Goal: Information Seeking & Learning: Learn about a topic

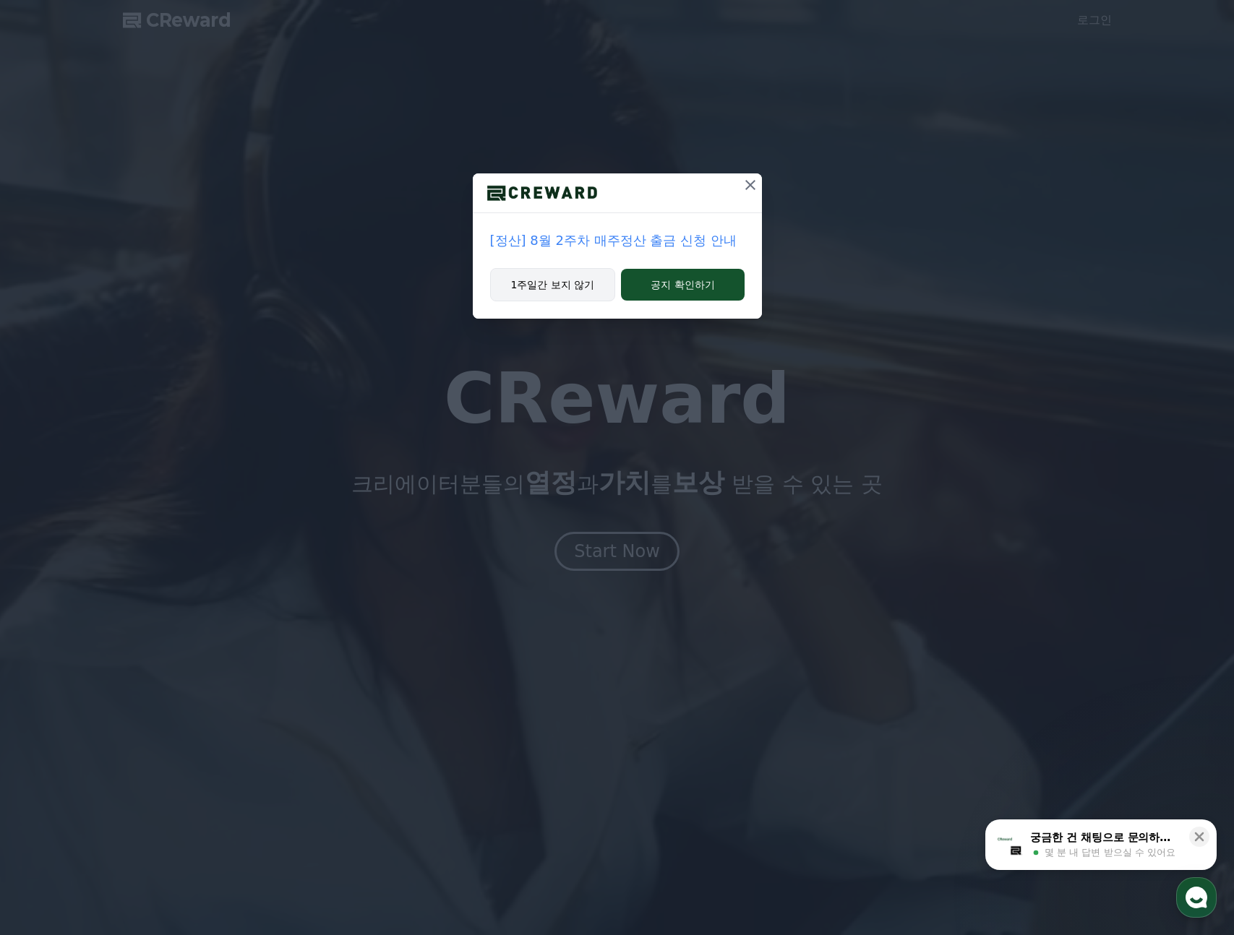
click at [597, 288] on button "1주일간 보지 않기" at bounding box center [553, 284] width 126 height 33
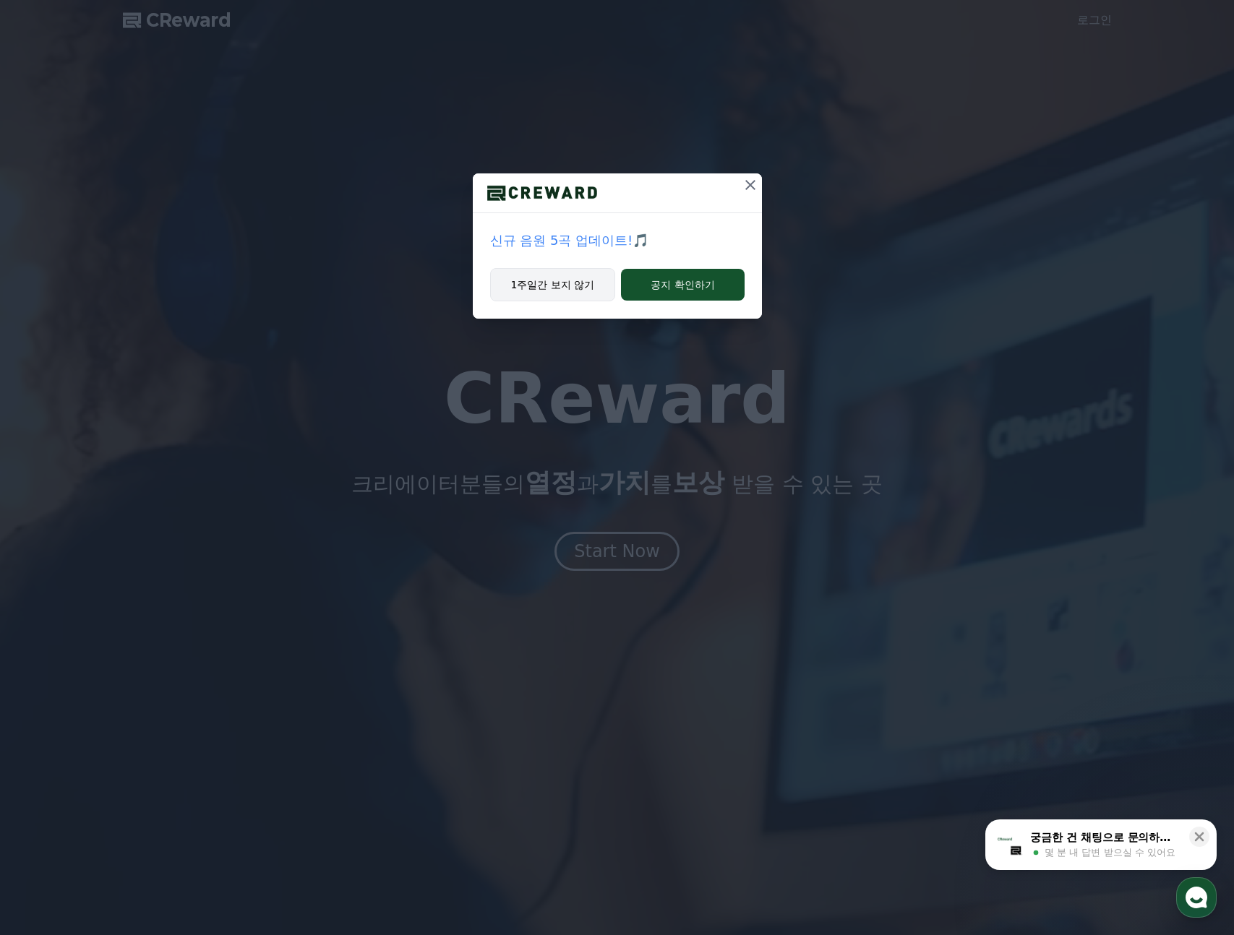
click at [525, 272] on button "1주일간 보지 않기" at bounding box center [553, 284] width 126 height 33
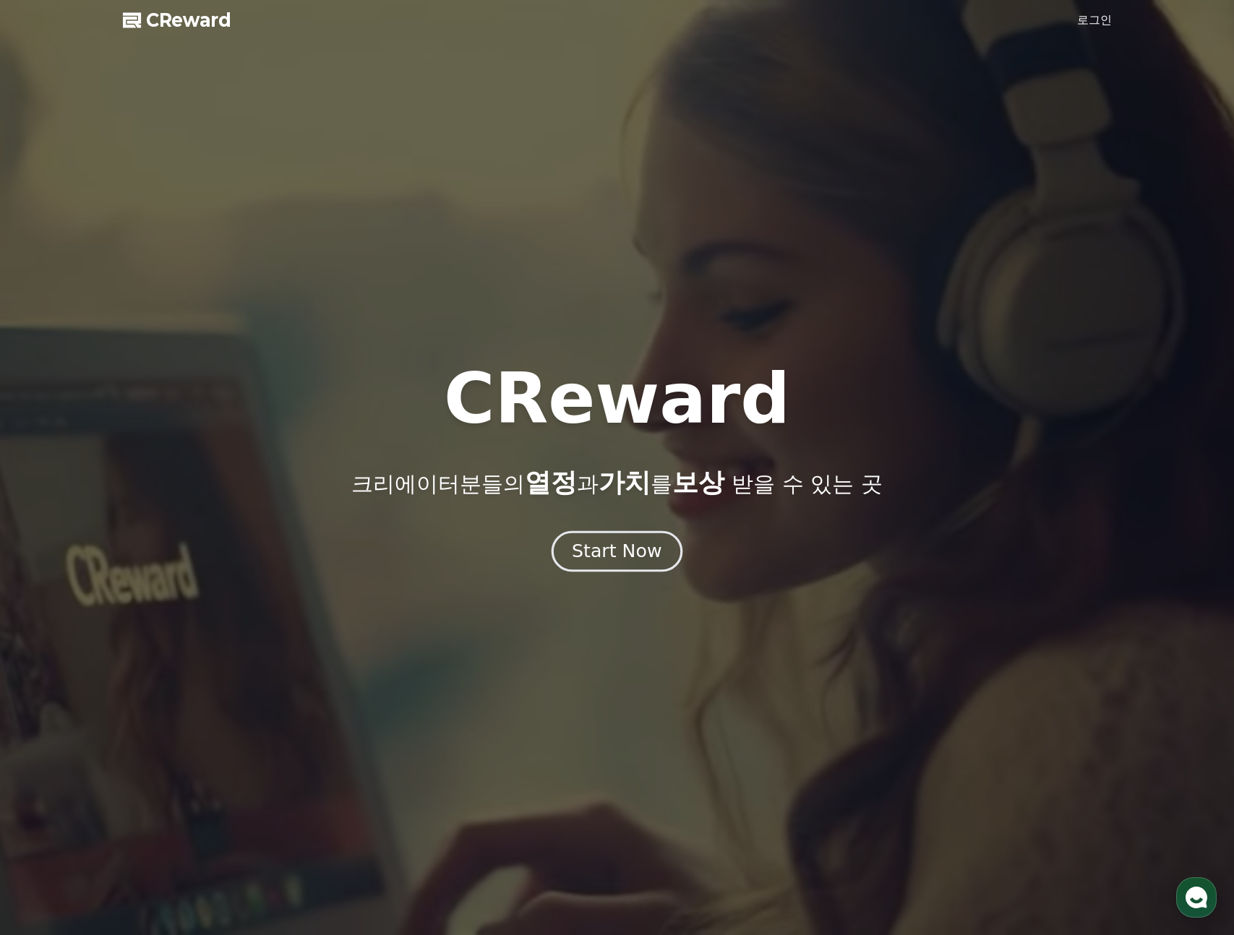
click at [623, 569] on button "Start Now" at bounding box center [616, 551] width 131 height 41
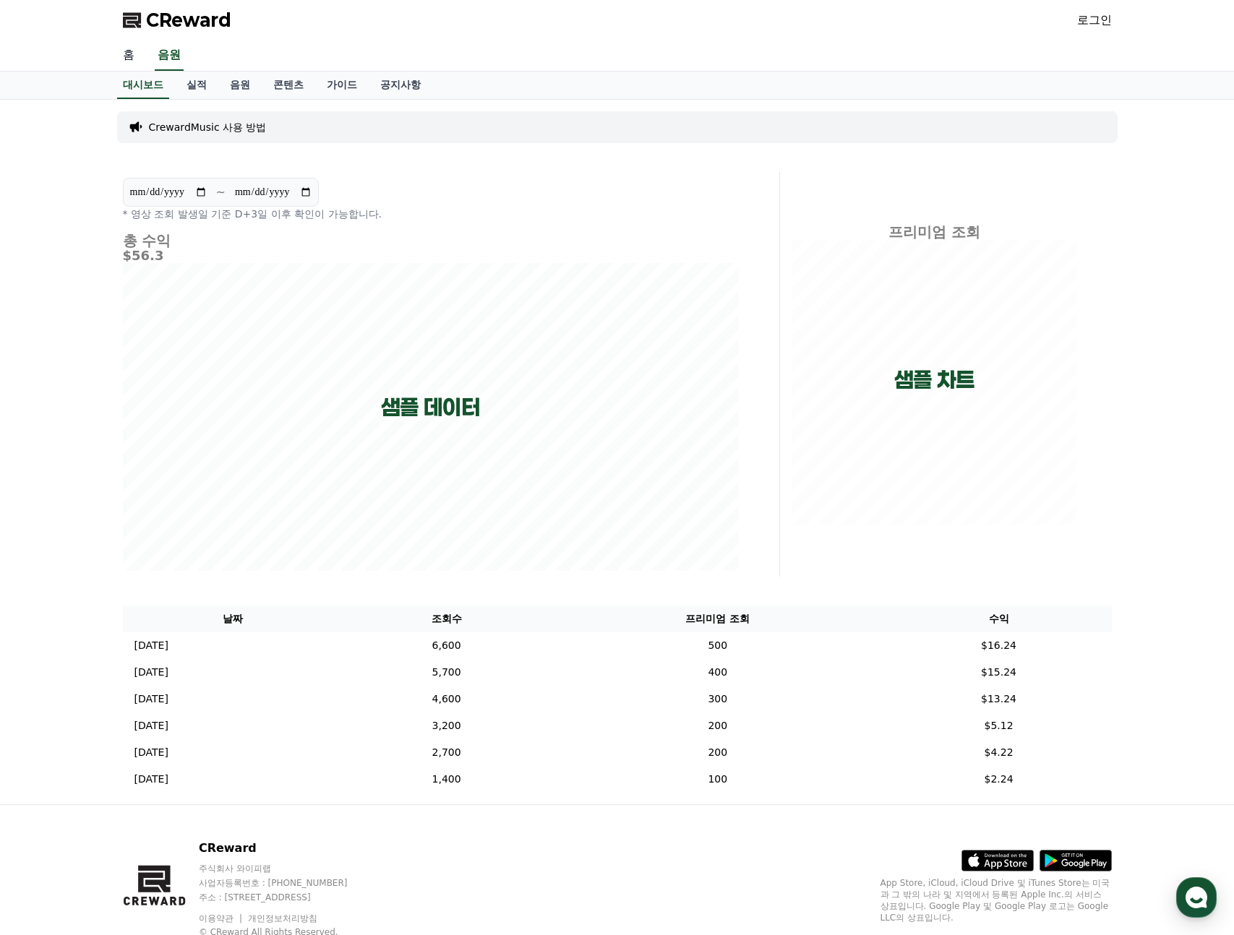
click at [128, 55] on link "홈" at bounding box center [128, 55] width 35 height 30
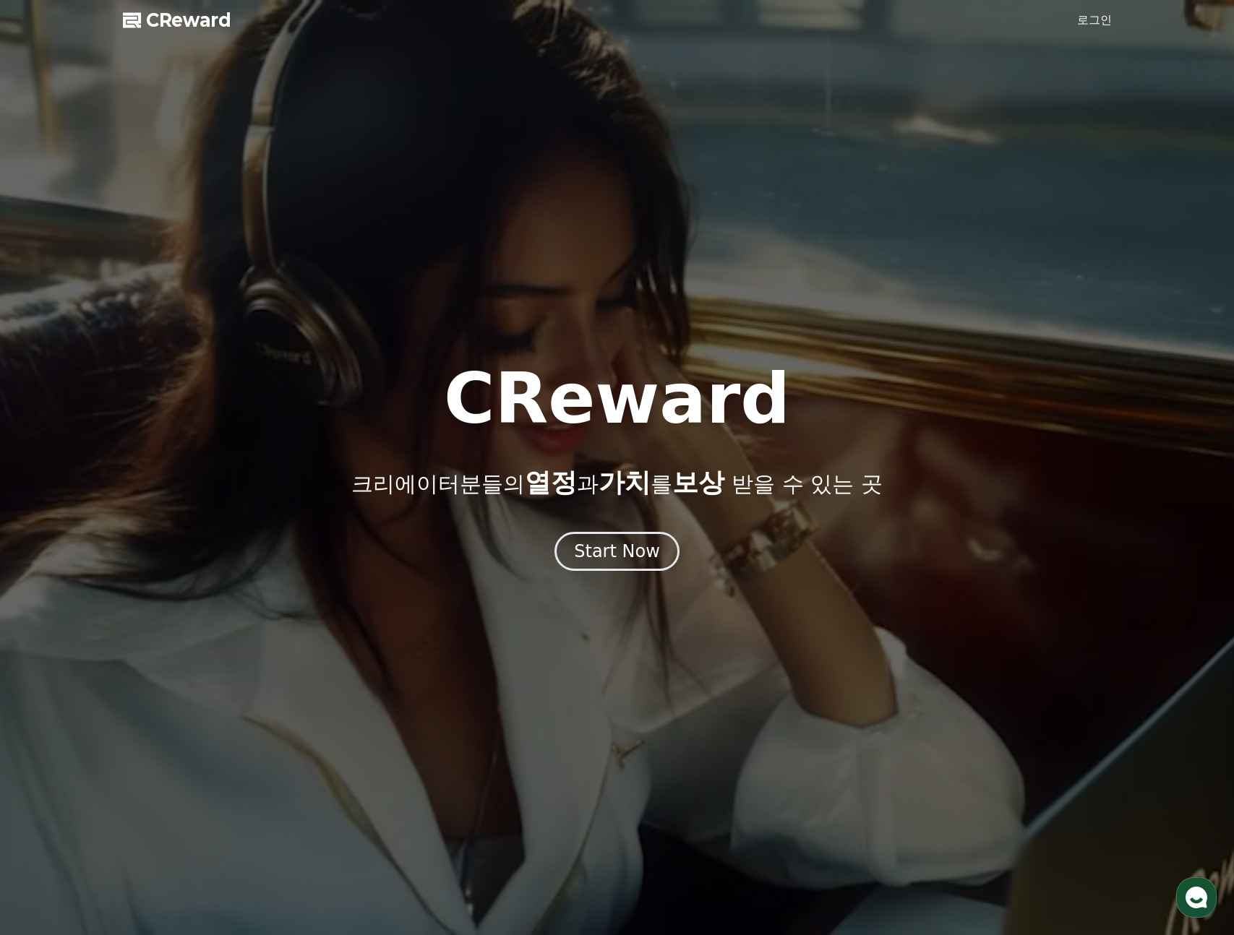
click at [1079, 30] on div at bounding box center [617, 467] width 1234 height 935
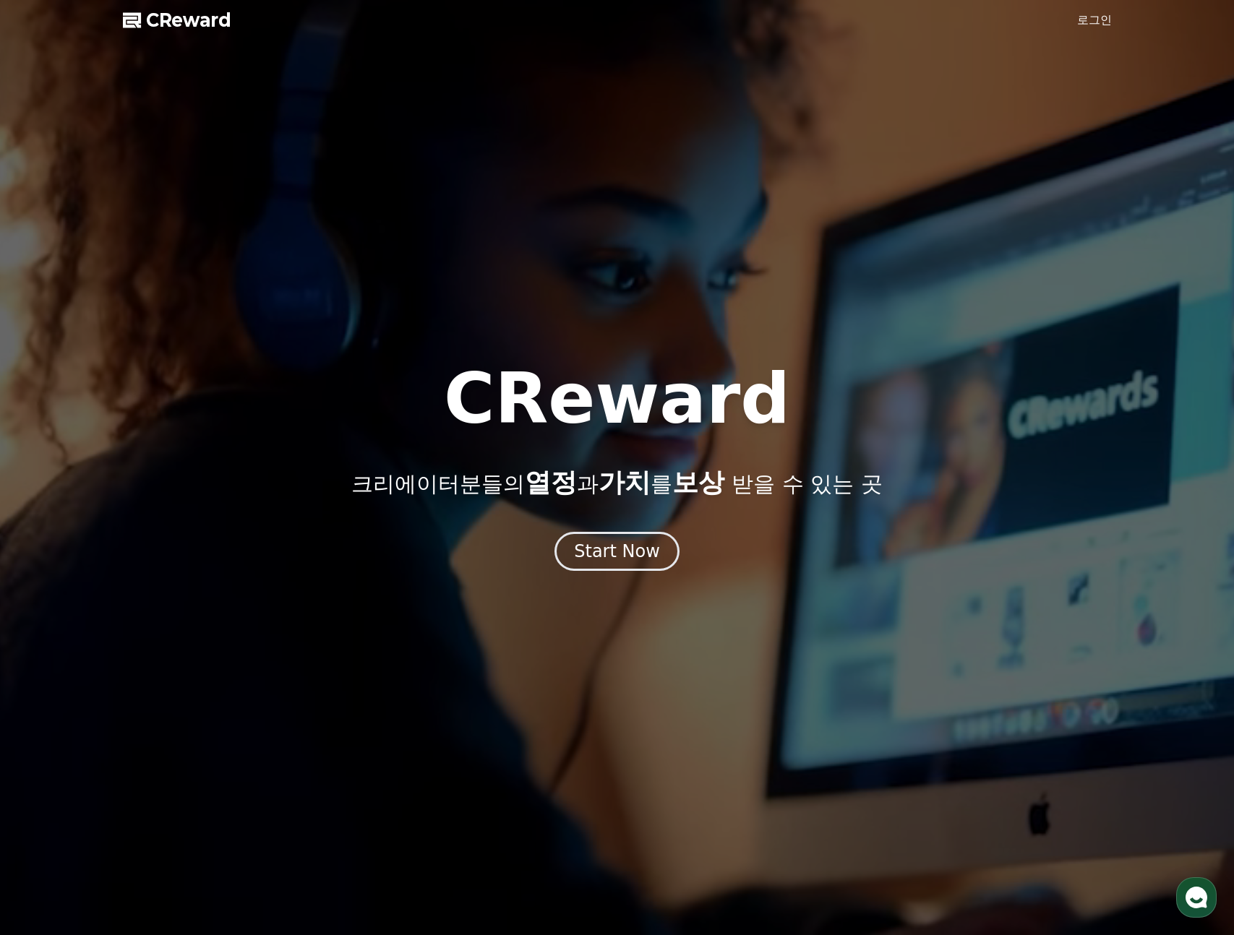
click at [1080, 28] on div at bounding box center [617, 467] width 1234 height 935
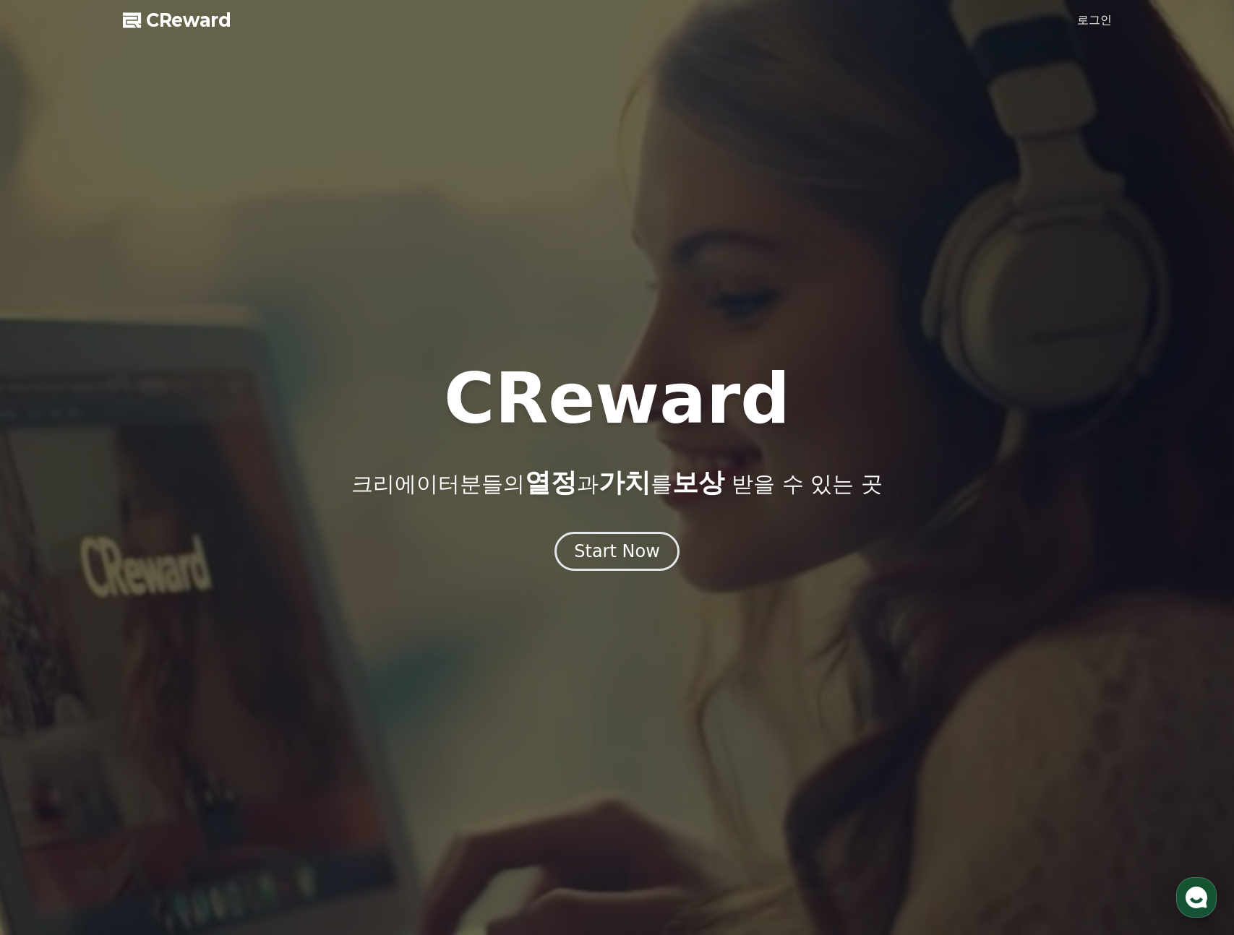
click at [1086, 22] on link "로그인" at bounding box center [1094, 20] width 35 height 17
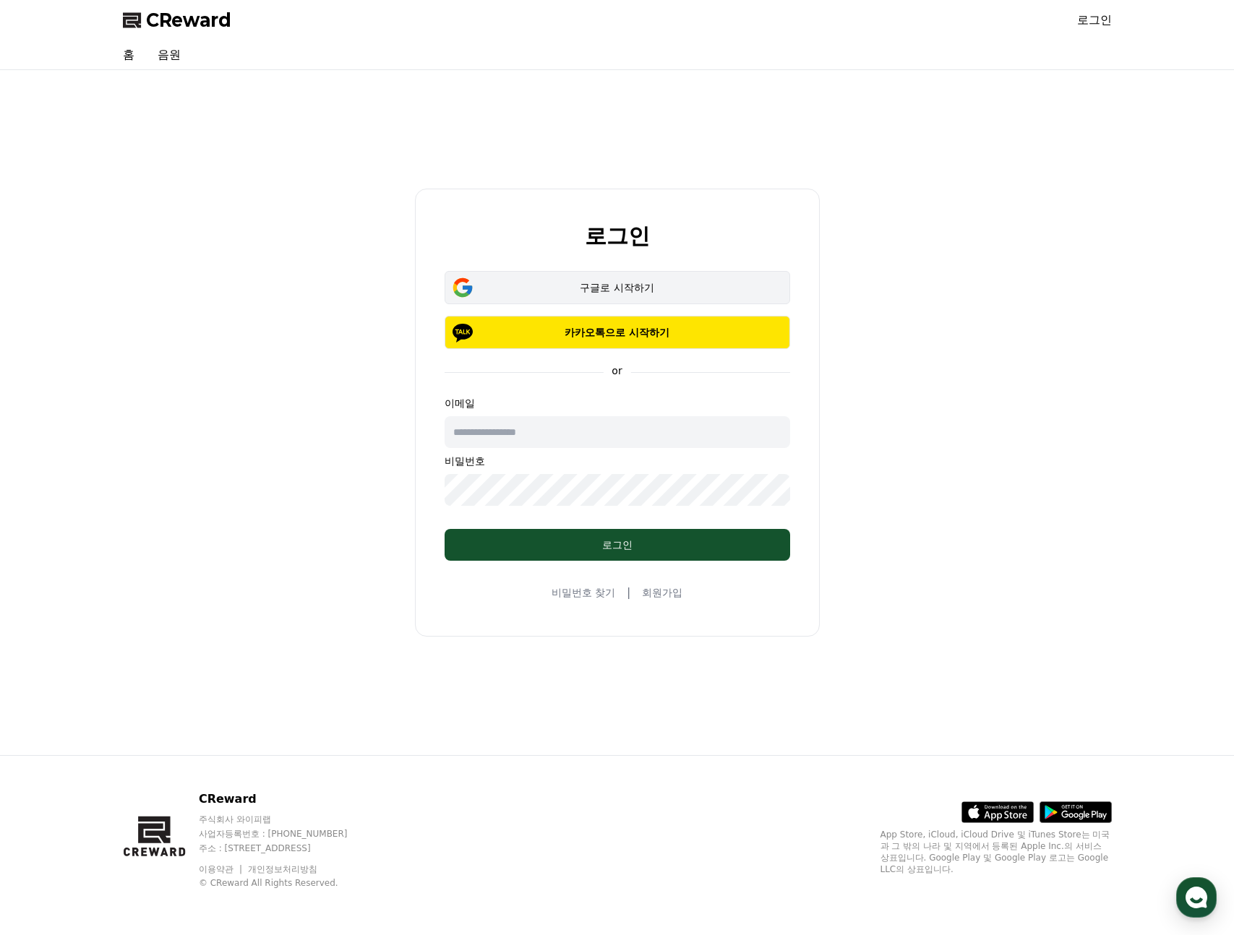
click at [551, 295] on button "구글로 시작하기" at bounding box center [616, 287] width 345 height 33
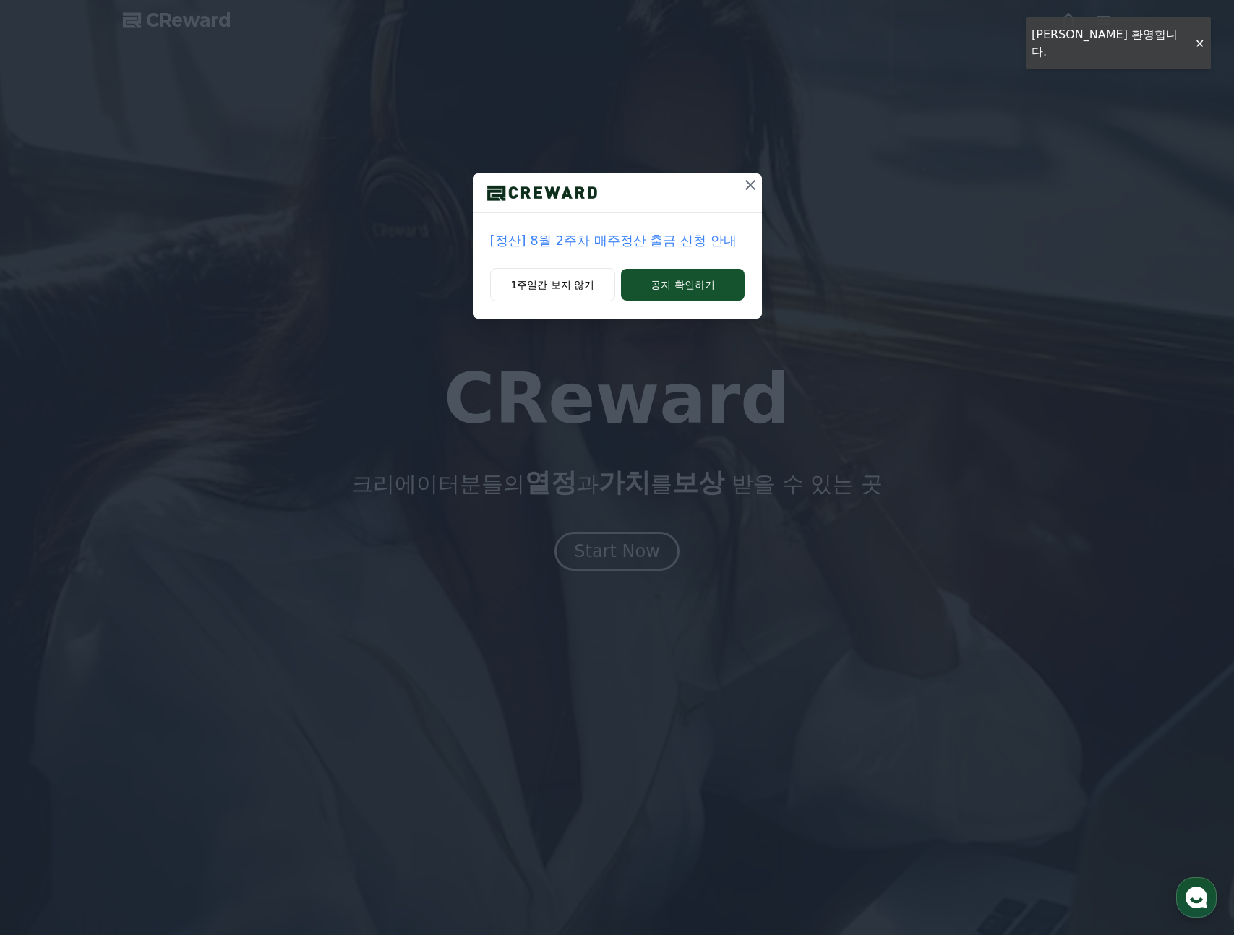
click at [681, 353] on div "[정산] 8월 2주차 매주정산 출금 신청 안내 1주일간 보지 않기 공지 확인하기" at bounding box center [617, 467] width 1234 height 935
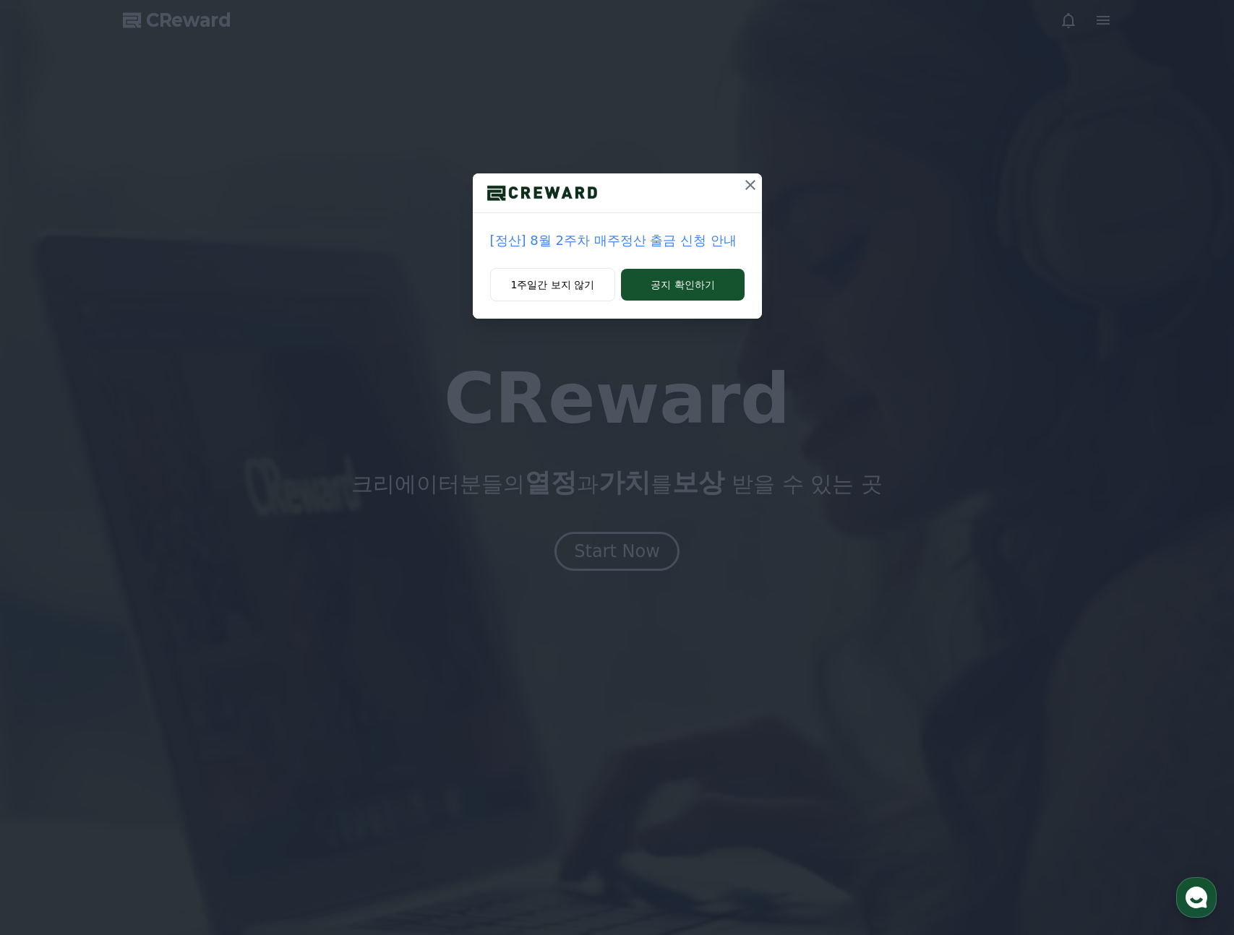
drag, startPoint x: 691, startPoint y: 290, endPoint x: 695, endPoint y: 238, distance: 51.5
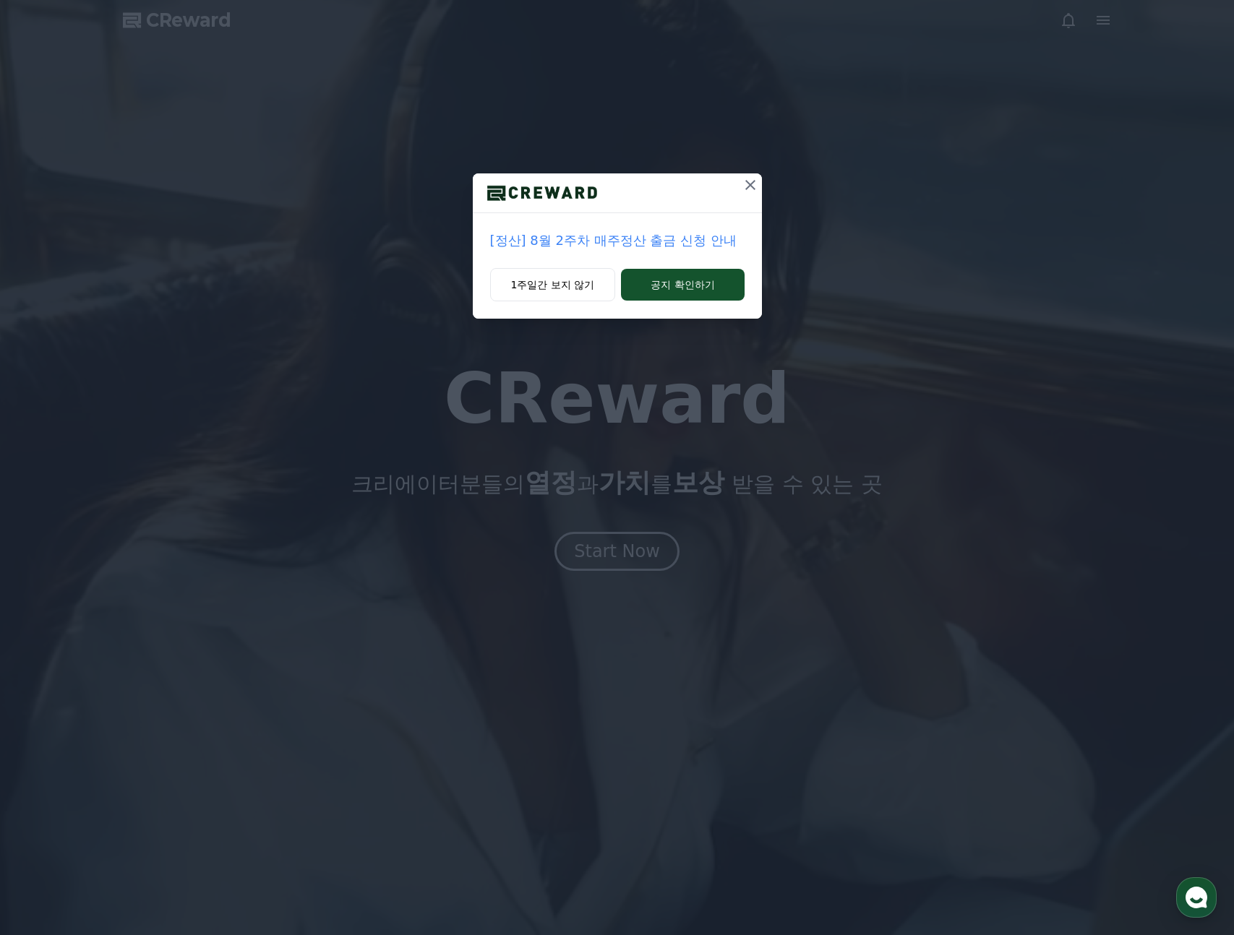
click at [694, 241] on div "[정산] 8월 2주차 매주정산 출금 신청 안내 1주일간 보지 않기 공지 확인하기" at bounding box center [617, 245] width 289 height 145
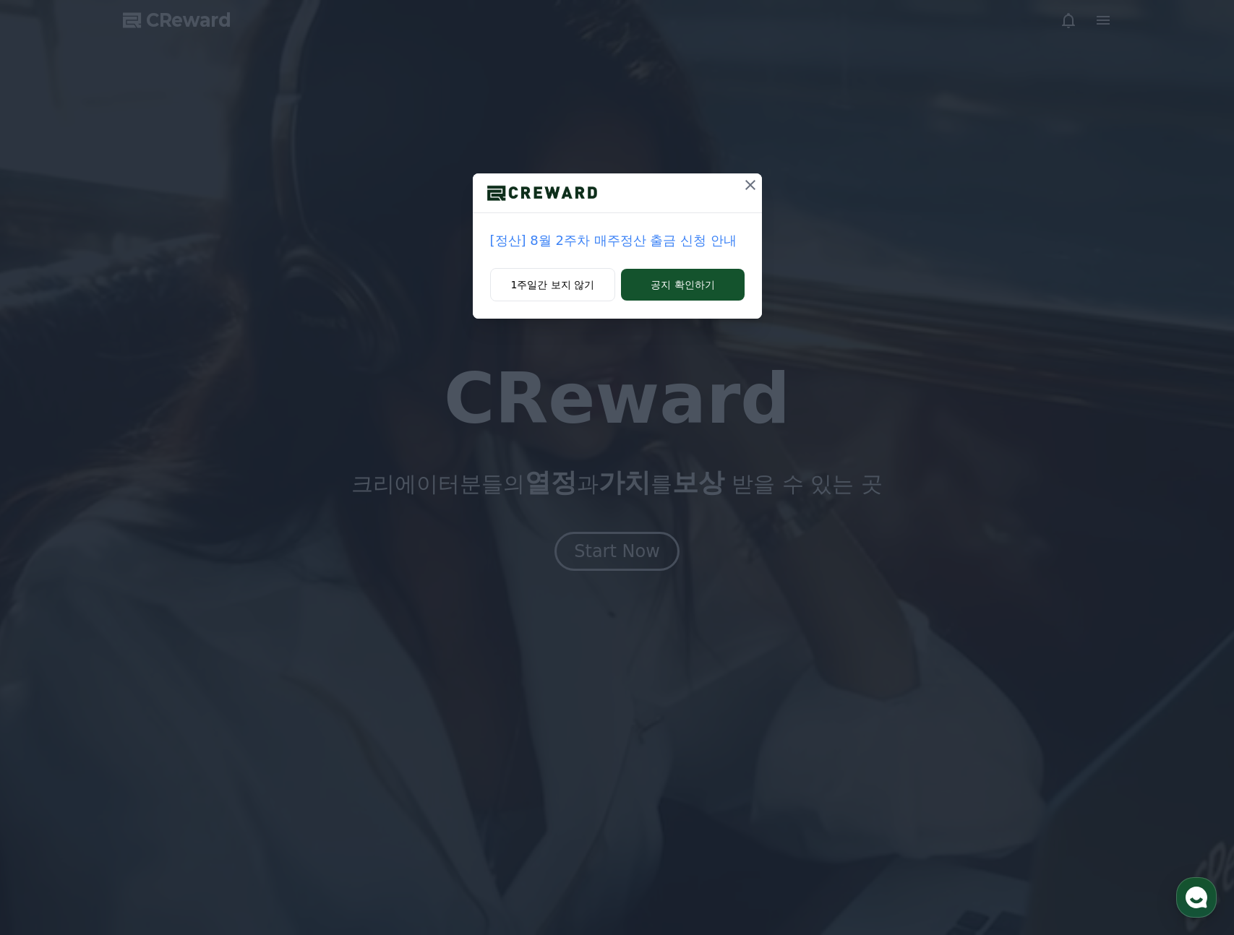
click at [753, 184] on icon at bounding box center [749, 184] width 17 height 17
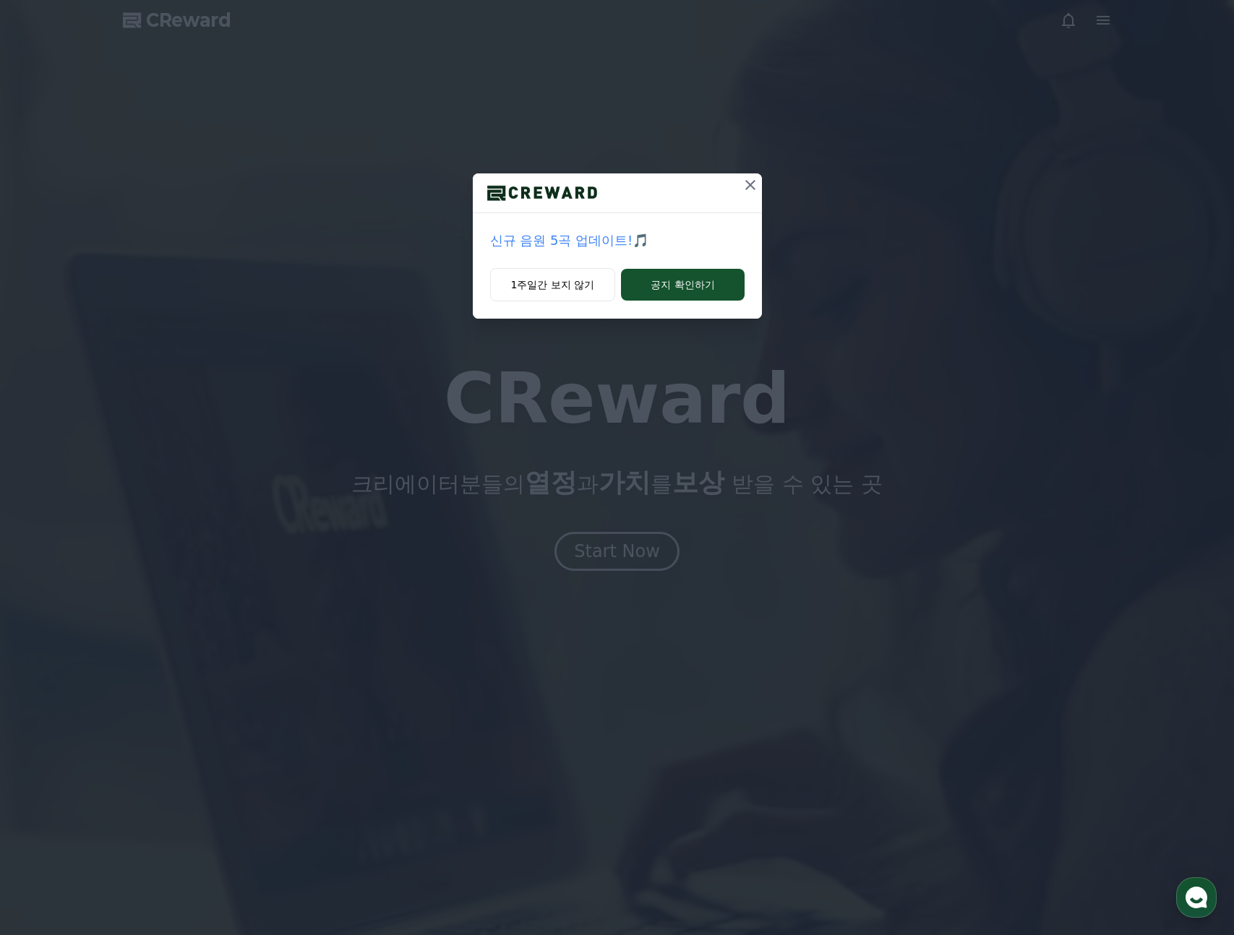
click at [752, 179] on icon at bounding box center [749, 184] width 17 height 17
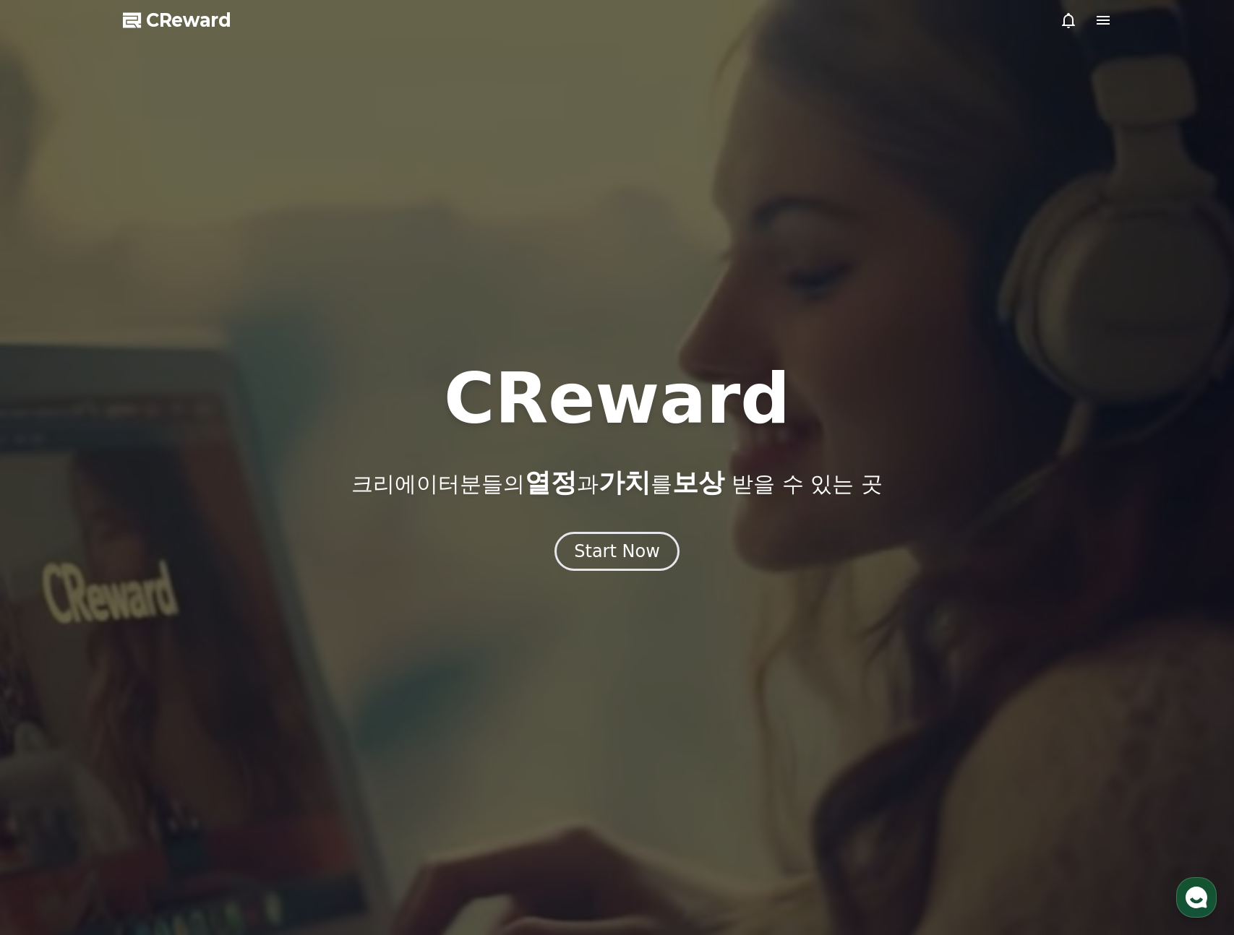
click at [749, 180] on div at bounding box center [617, 467] width 1234 height 935
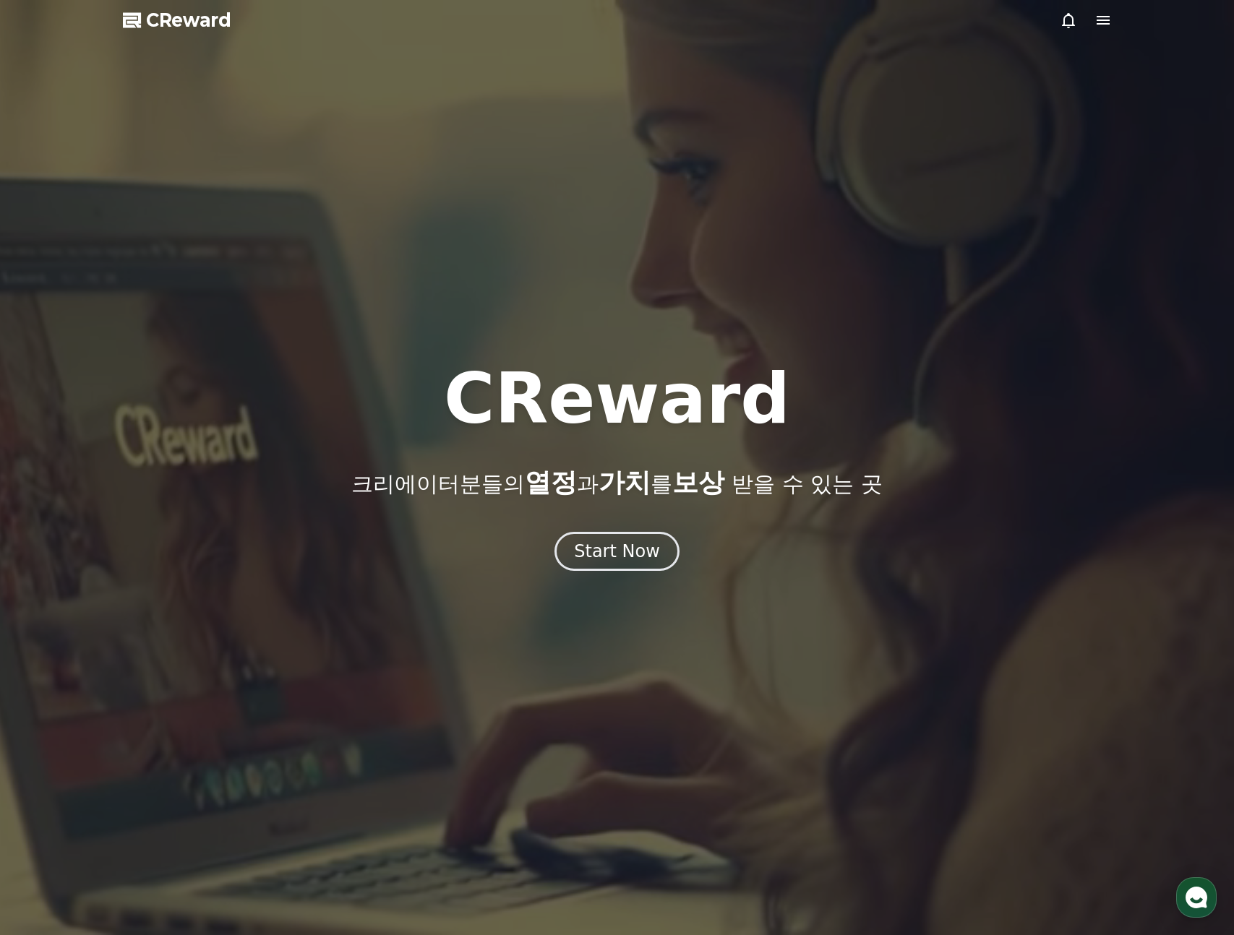
click at [749, 180] on div at bounding box center [617, 467] width 1234 height 935
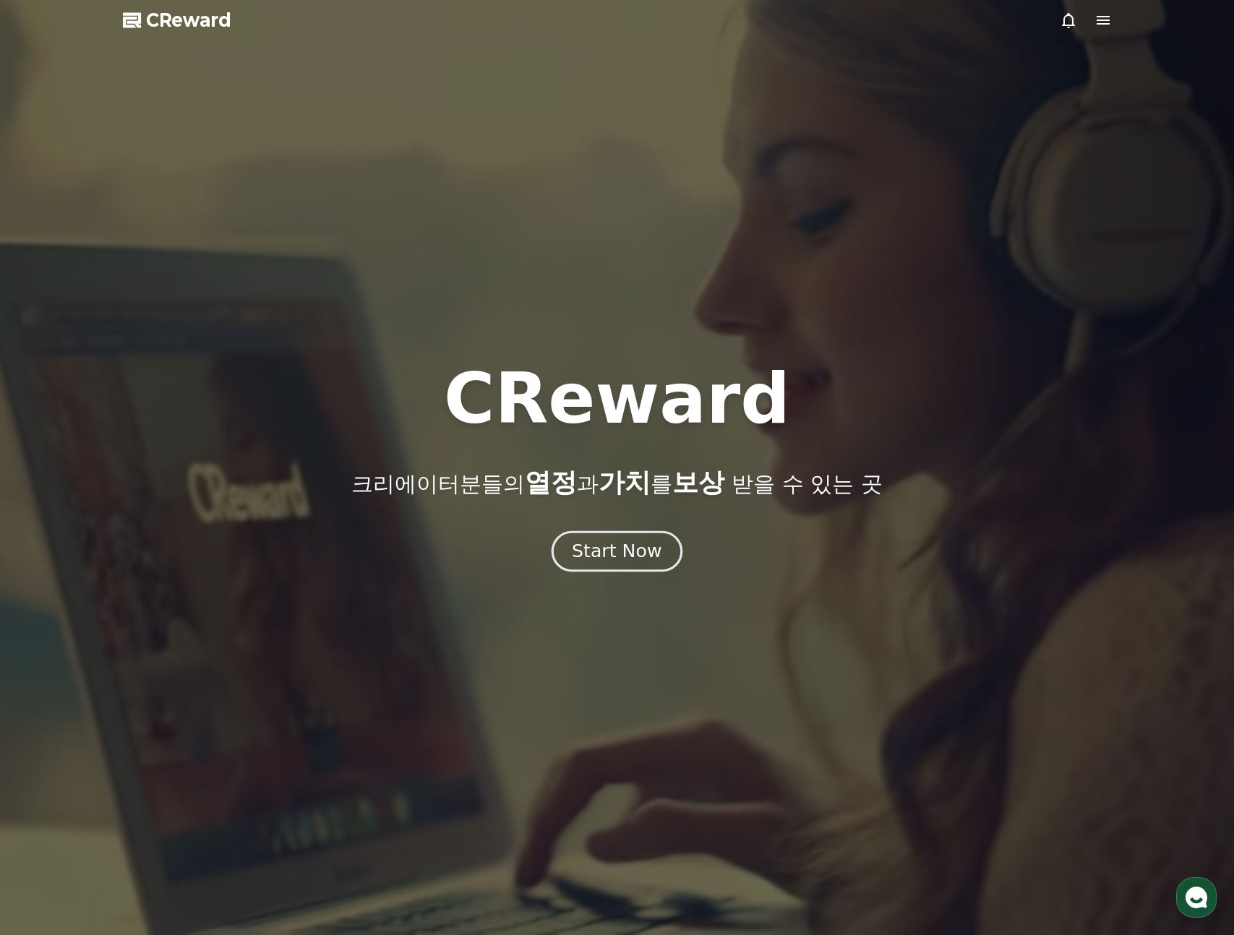
click at [661, 547] on button "Start Now" at bounding box center [616, 551] width 131 height 41
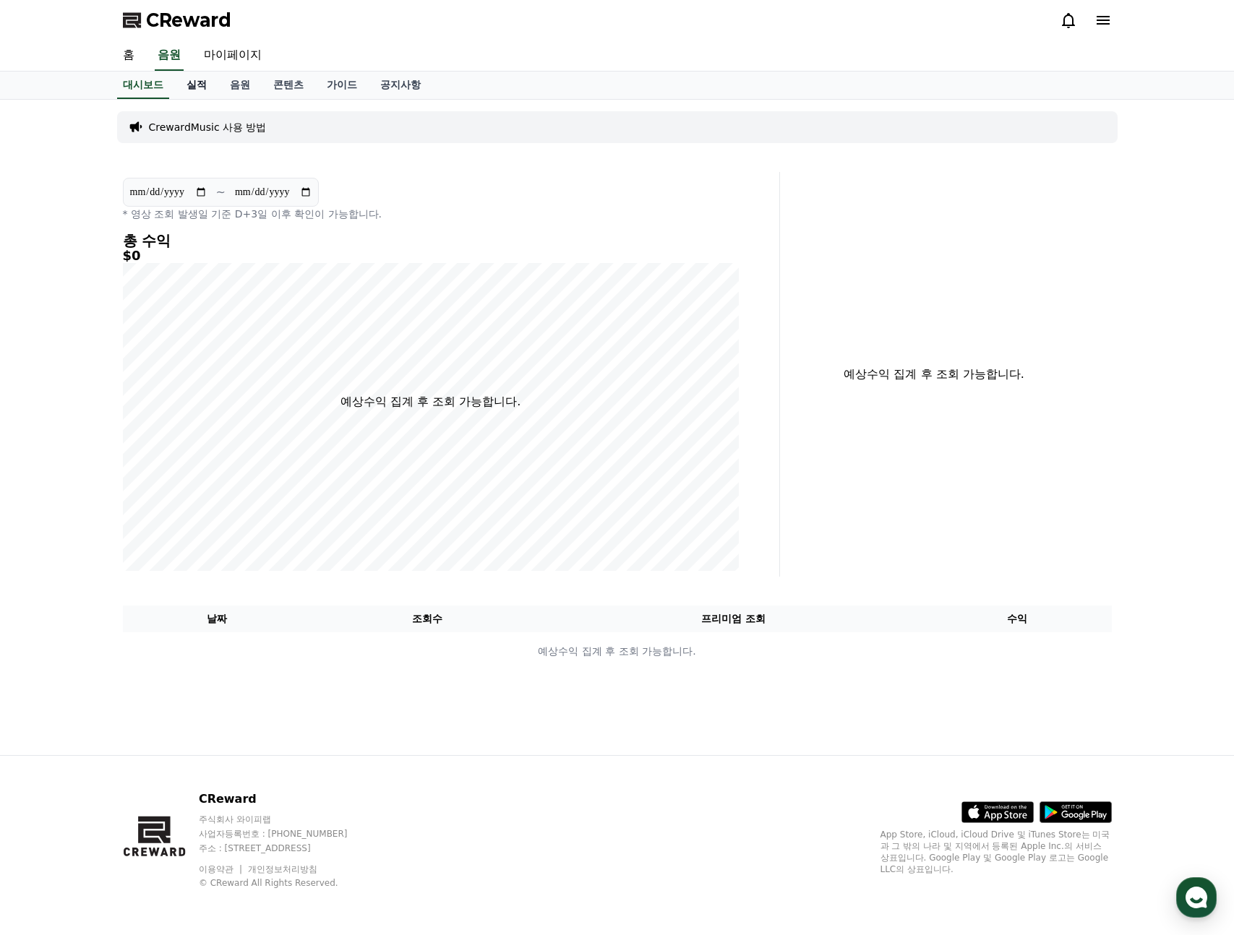
click at [182, 93] on link "실적" at bounding box center [196, 85] width 43 height 27
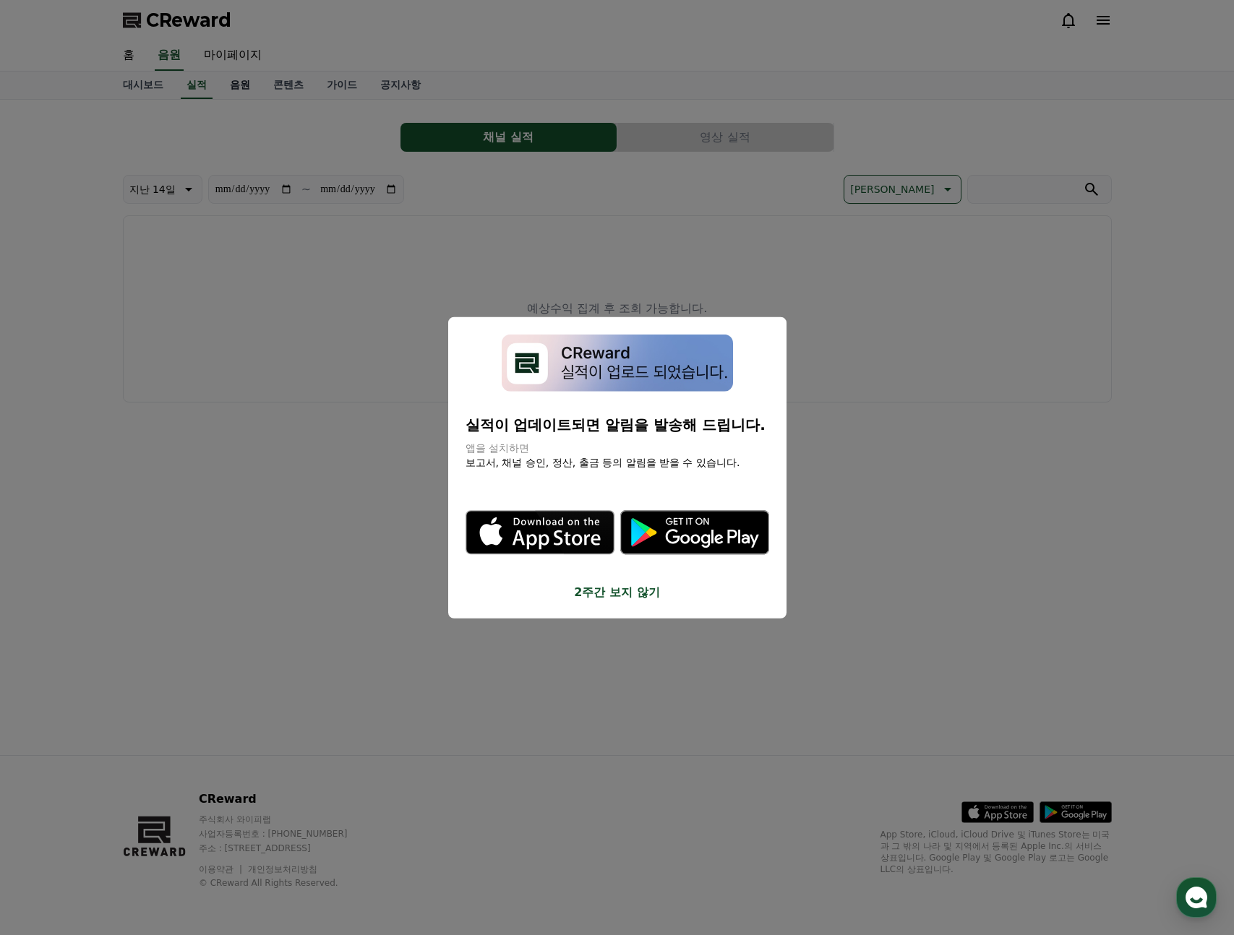
click at [230, 84] on button "close modal" at bounding box center [617, 467] width 1234 height 935
click at [233, 83] on link "음원" at bounding box center [239, 85] width 43 height 27
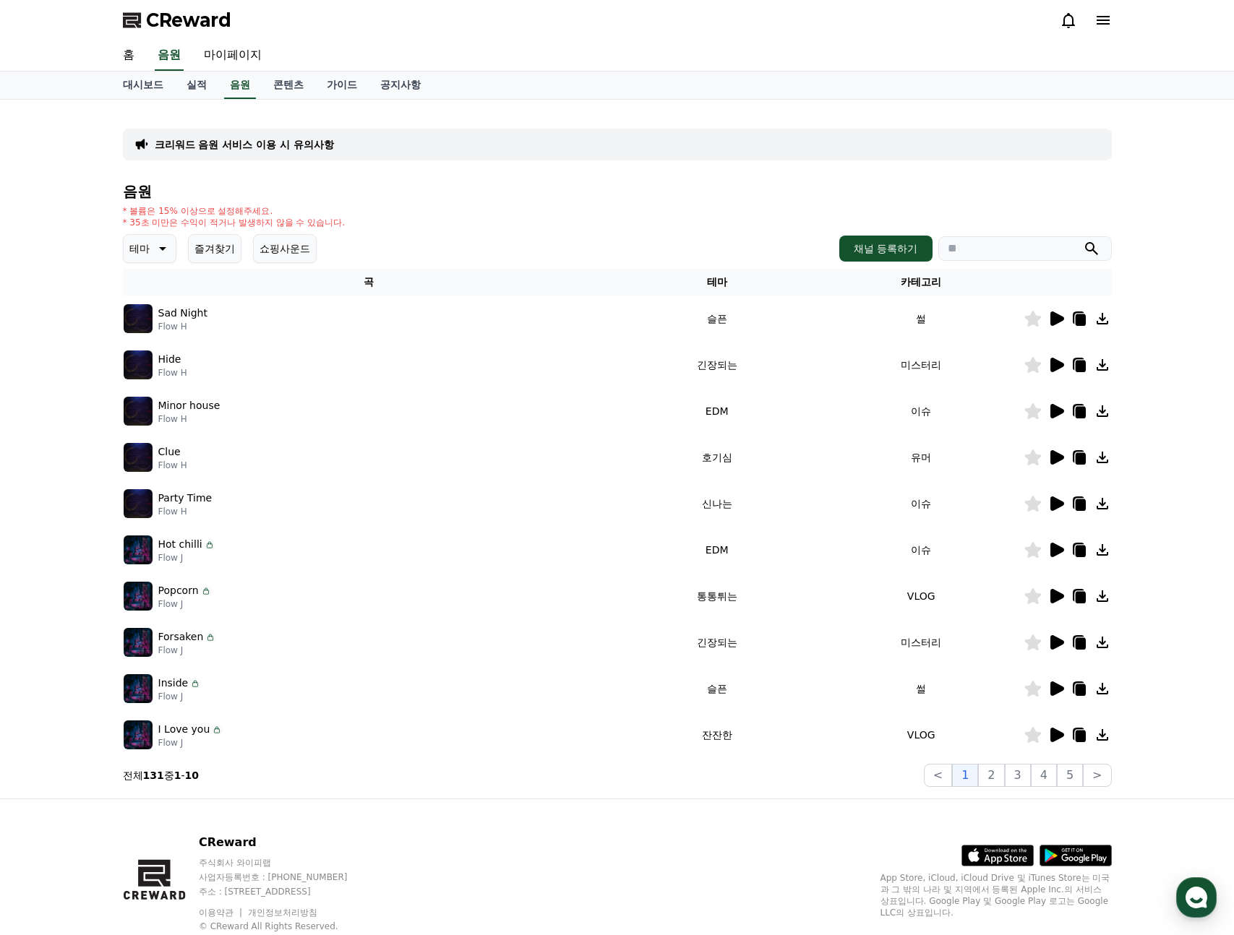
click at [1052, 241] on input "search" at bounding box center [1024, 248] width 173 height 25
type input "*"
type input "*******"
click at [1083, 240] on button "submit" at bounding box center [1091, 248] width 17 height 17
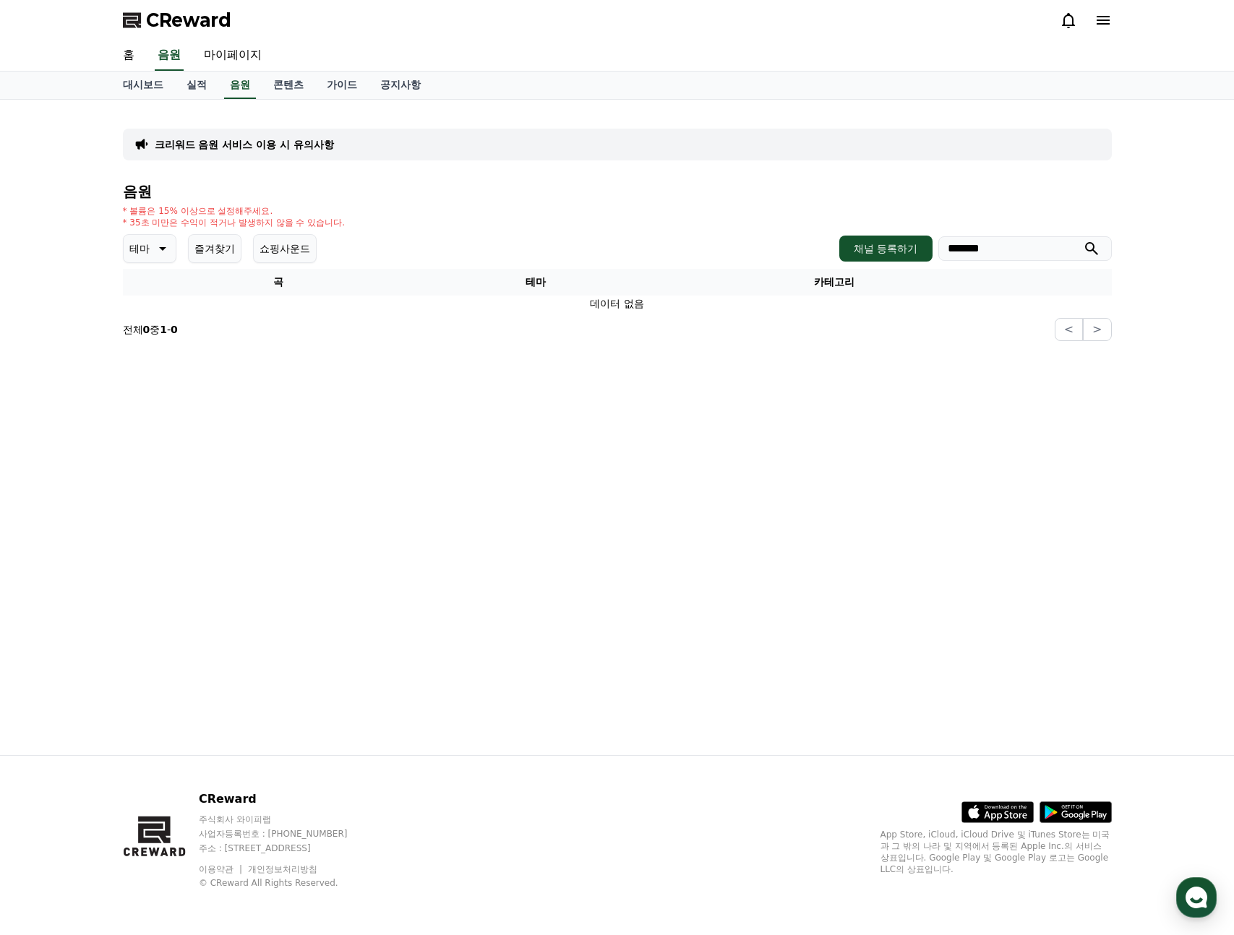
click at [1052, 241] on input "*******" at bounding box center [1024, 248] width 173 height 25
type input "*"
type input "*****"
click at [1083, 240] on button "submit" at bounding box center [1091, 248] width 17 height 17
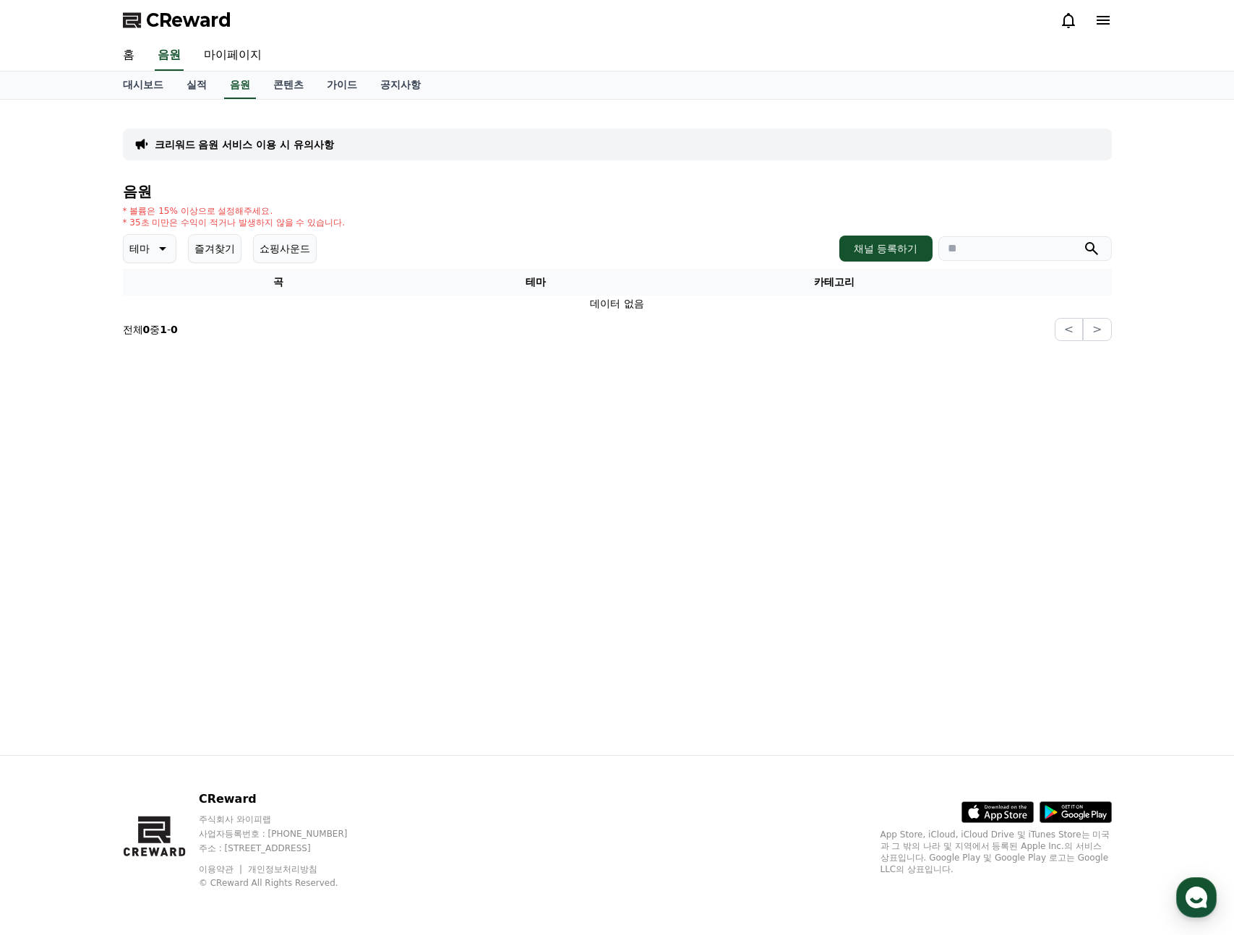
click at [1083, 240] on button "submit" at bounding box center [1091, 248] width 17 height 17
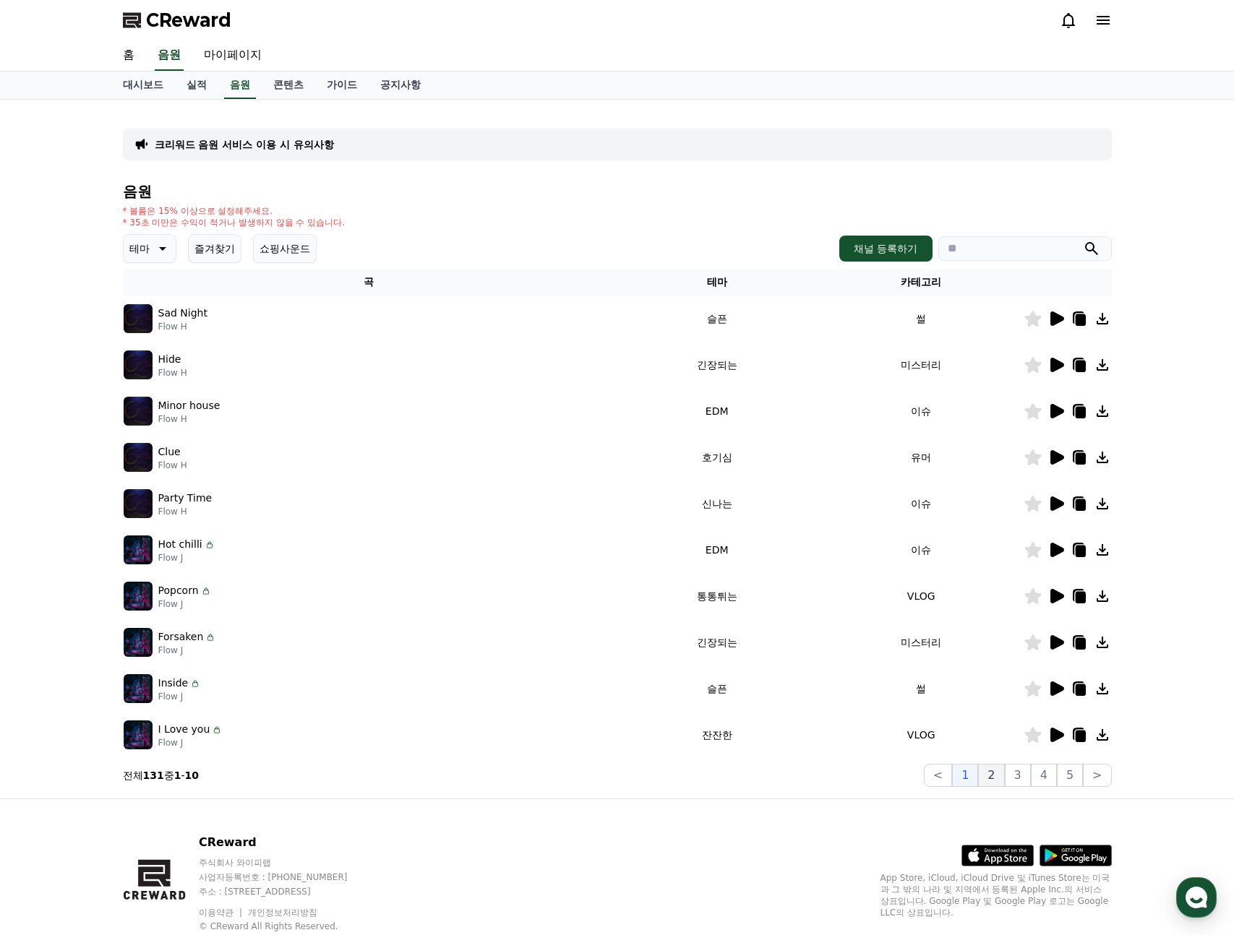
click at [1005, 772] on button "2" at bounding box center [1018, 775] width 26 height 23
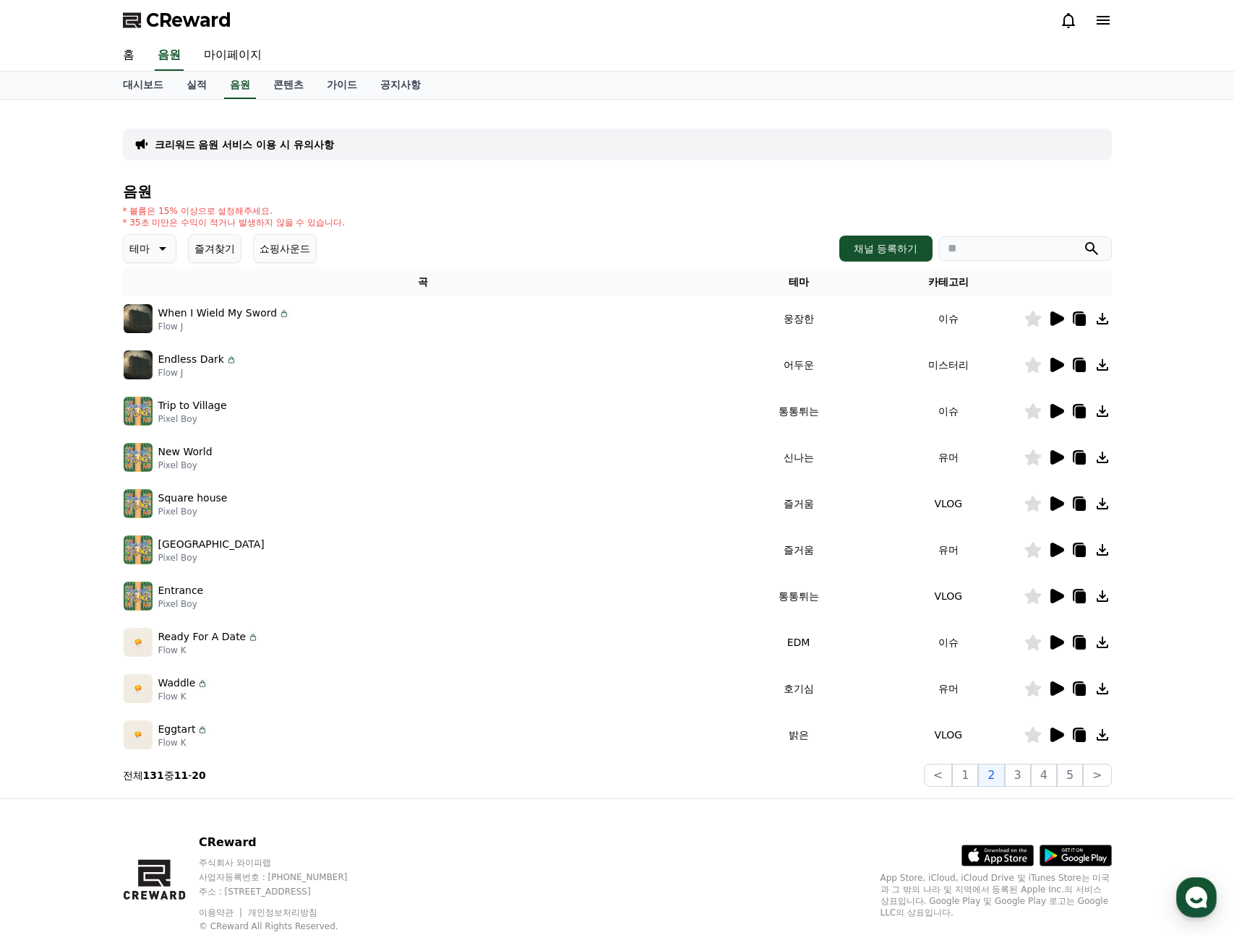
click at [1057, 687] on icon at bounding box center [1057, 688] width 14 height 14
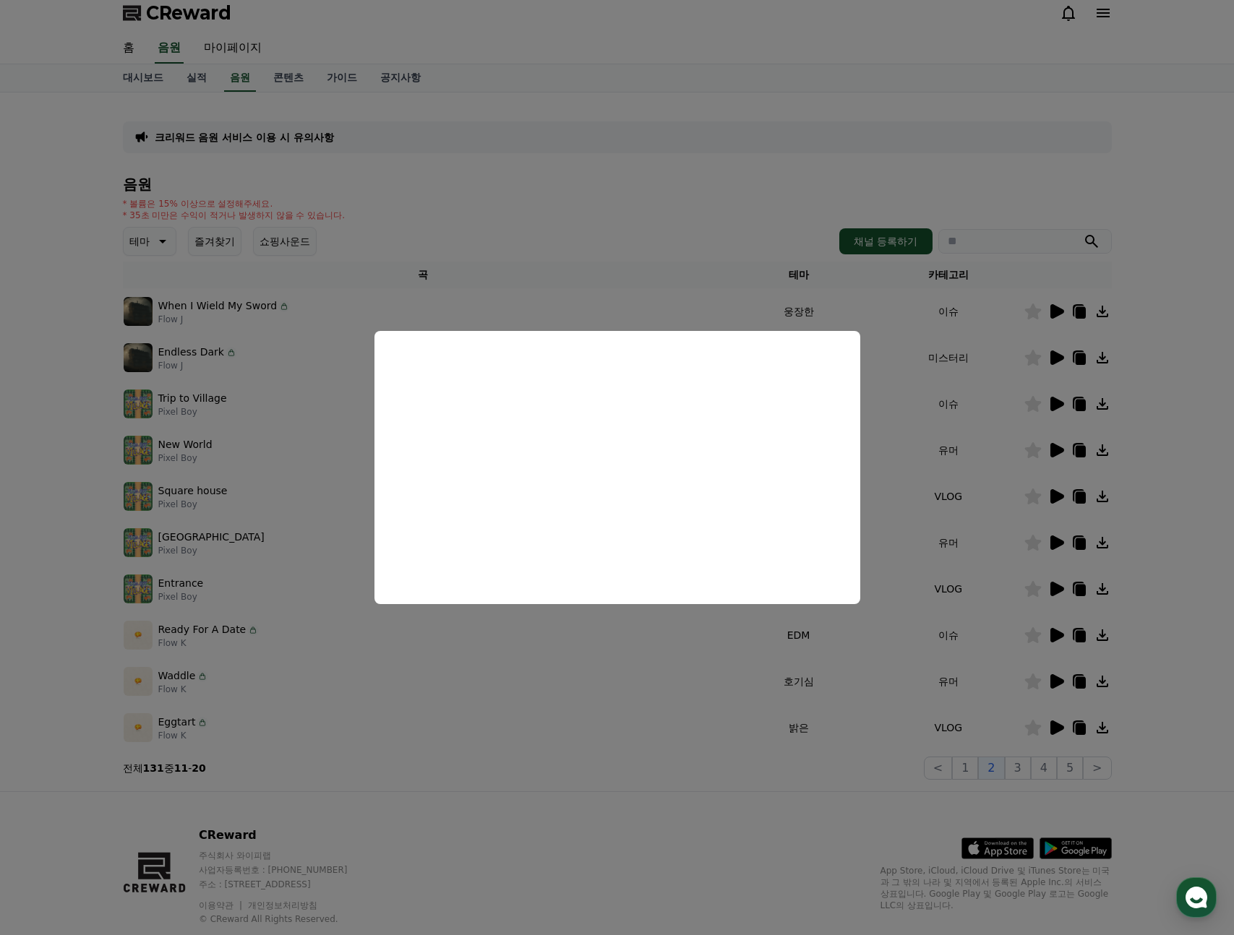
click at [1043, 320] on button "close modal" at bounding box center [617, 467] width 1234 height 935
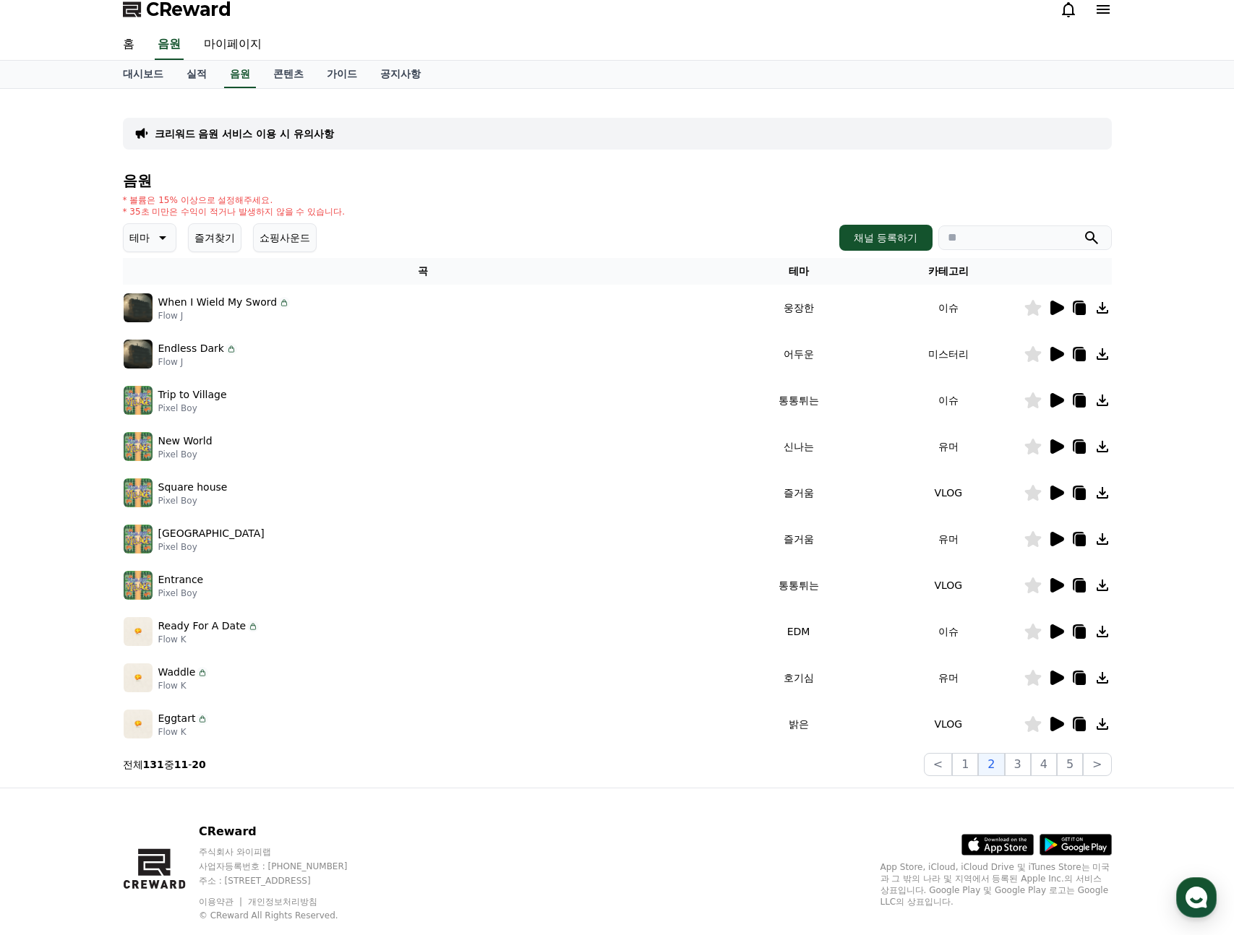
click at [1051, 306] on icon at bounding box center [1057, 308] width 14 height 14
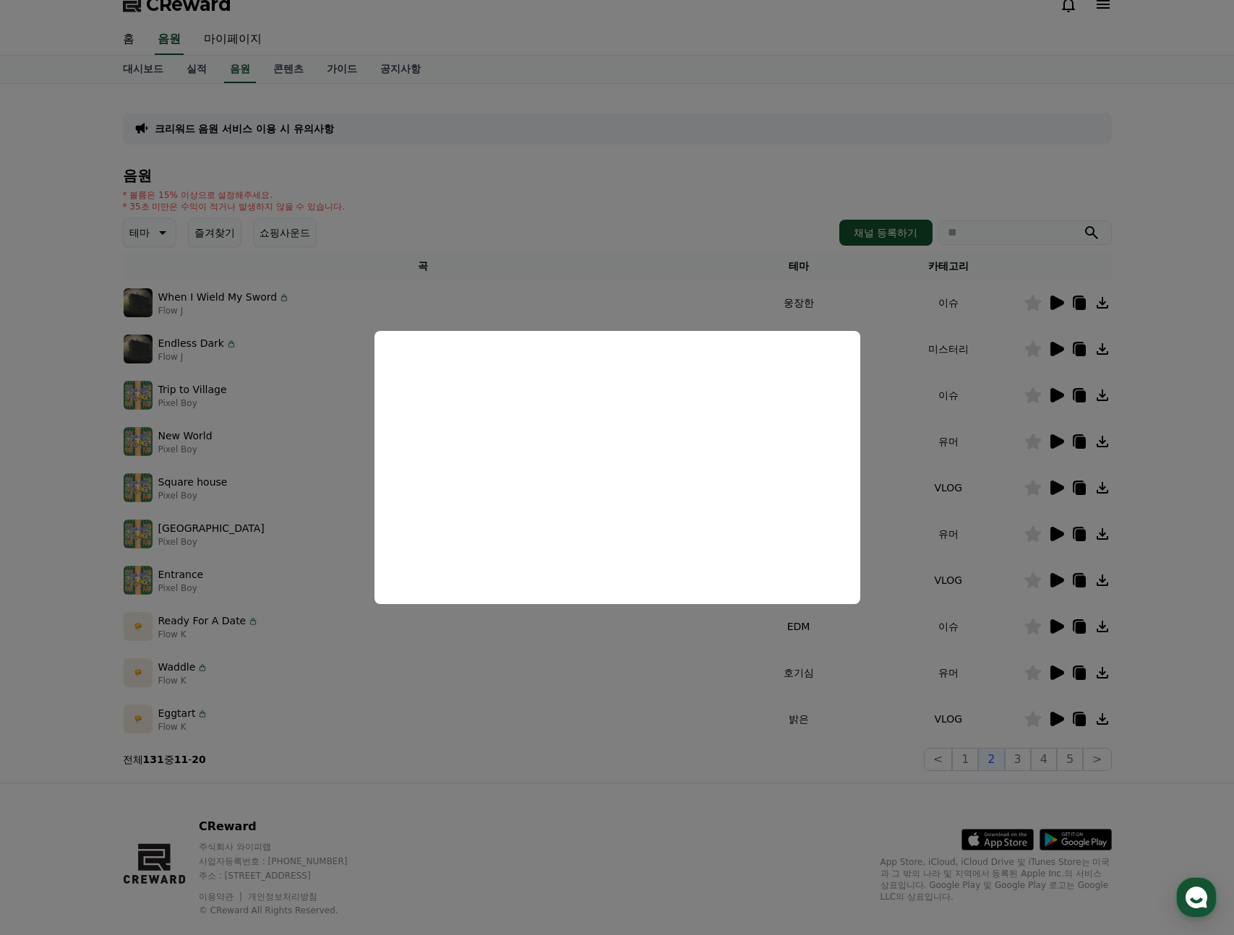
scroll to position [17, 0]
drag, startPoint x: 918, startPoint y: 385, endPoint x: 937, endPoint y: 384, distance: 18.8
click at [917, 386] on button "close modal" at bounding box center [617, 467] width 1234 height 935
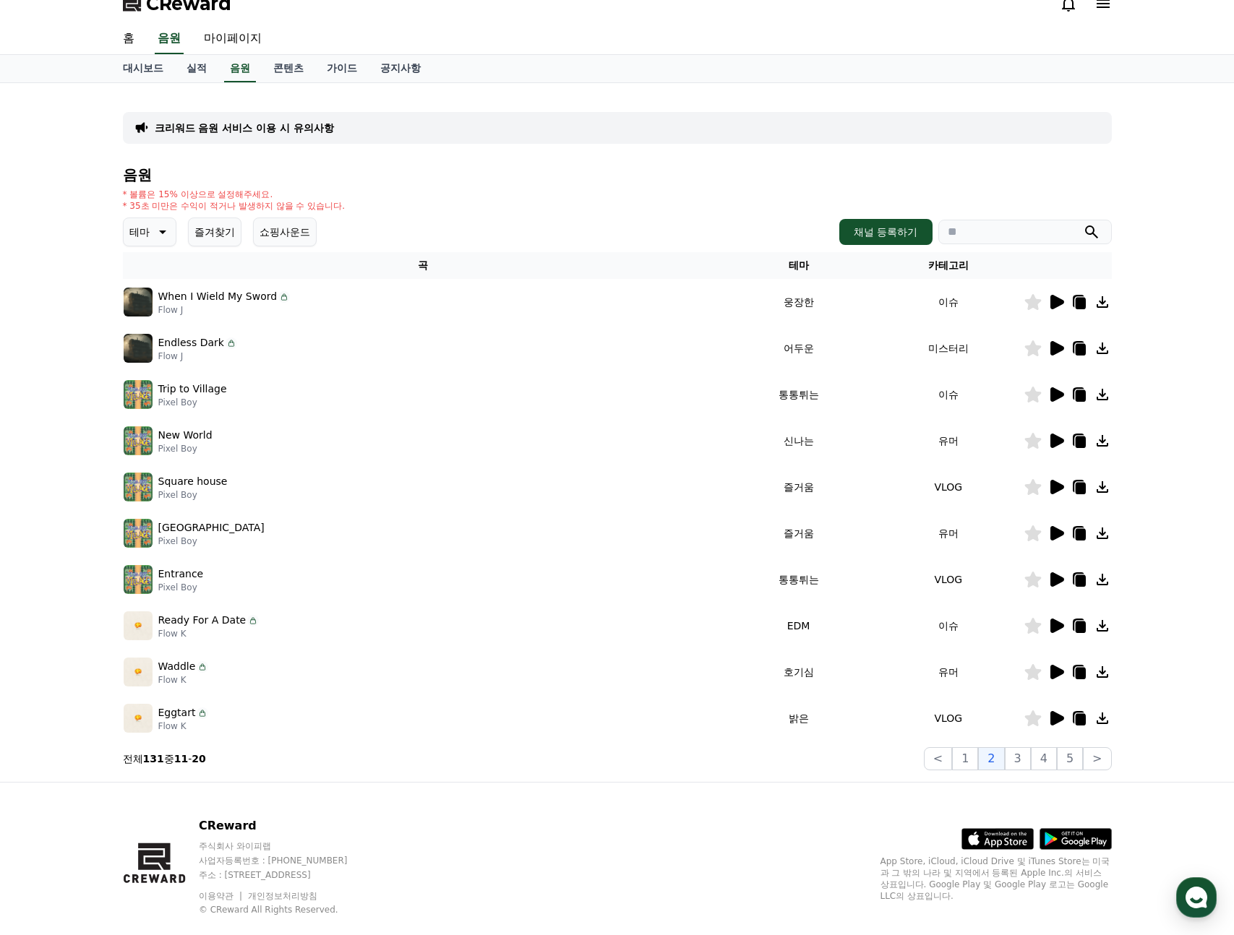
click at [1056, 346] on icon at bounding box center [1057, 348] width 14 height 14
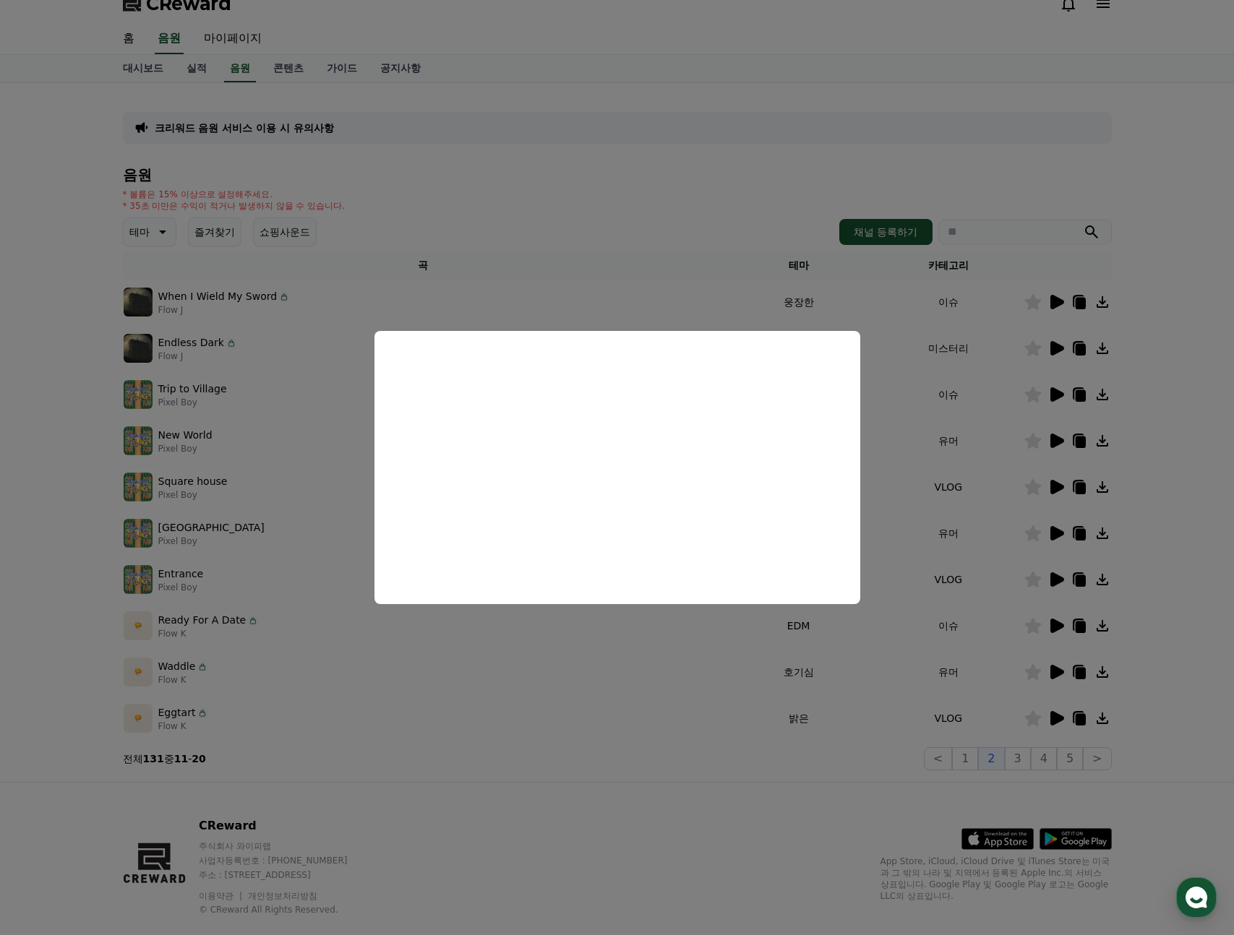
click at [934, 475] on button "close modal" at bounding box center [617, 467] width 1234 height 935
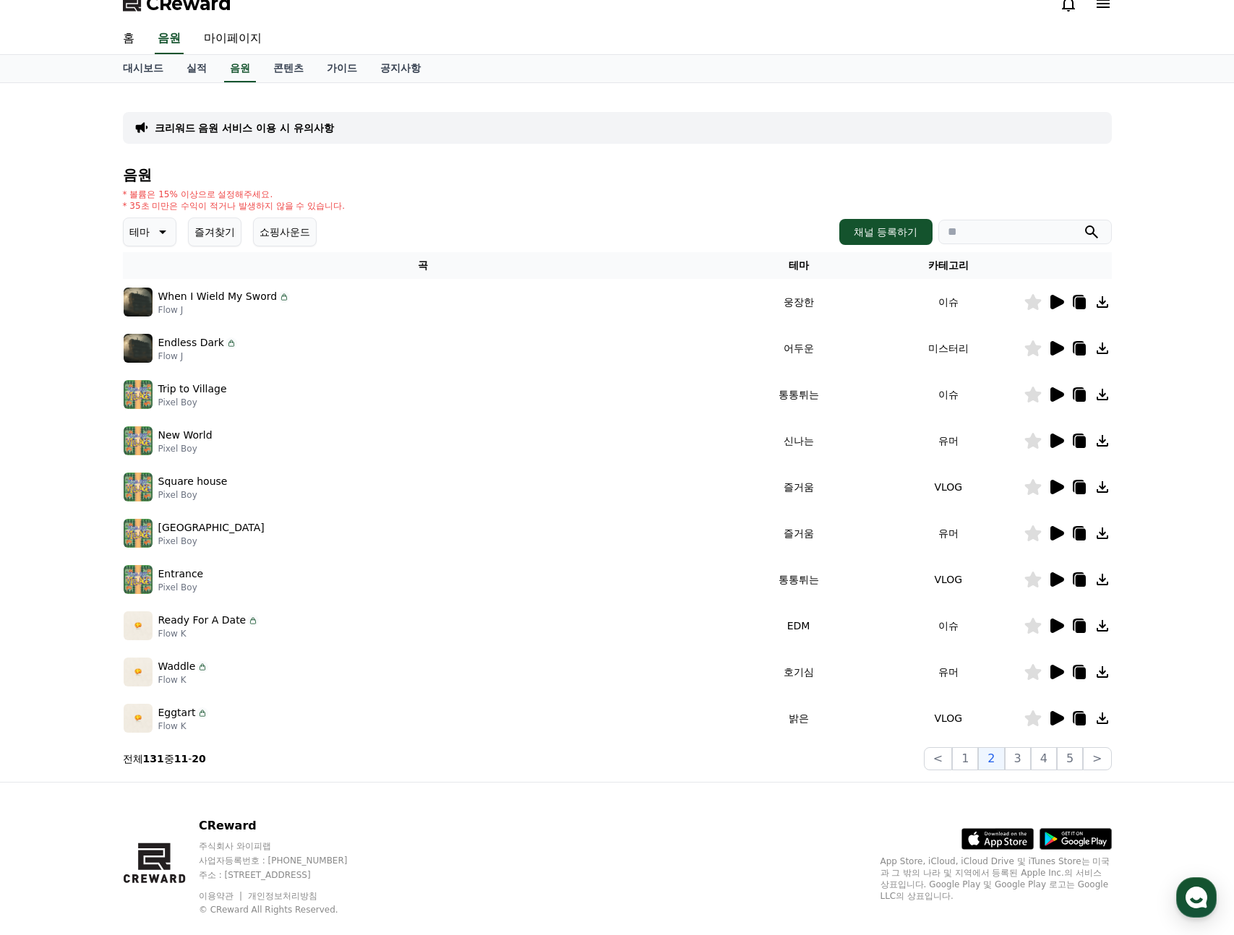
click at [1052, 394] on icon at bounding box center [1057, 394] width 14 height 14
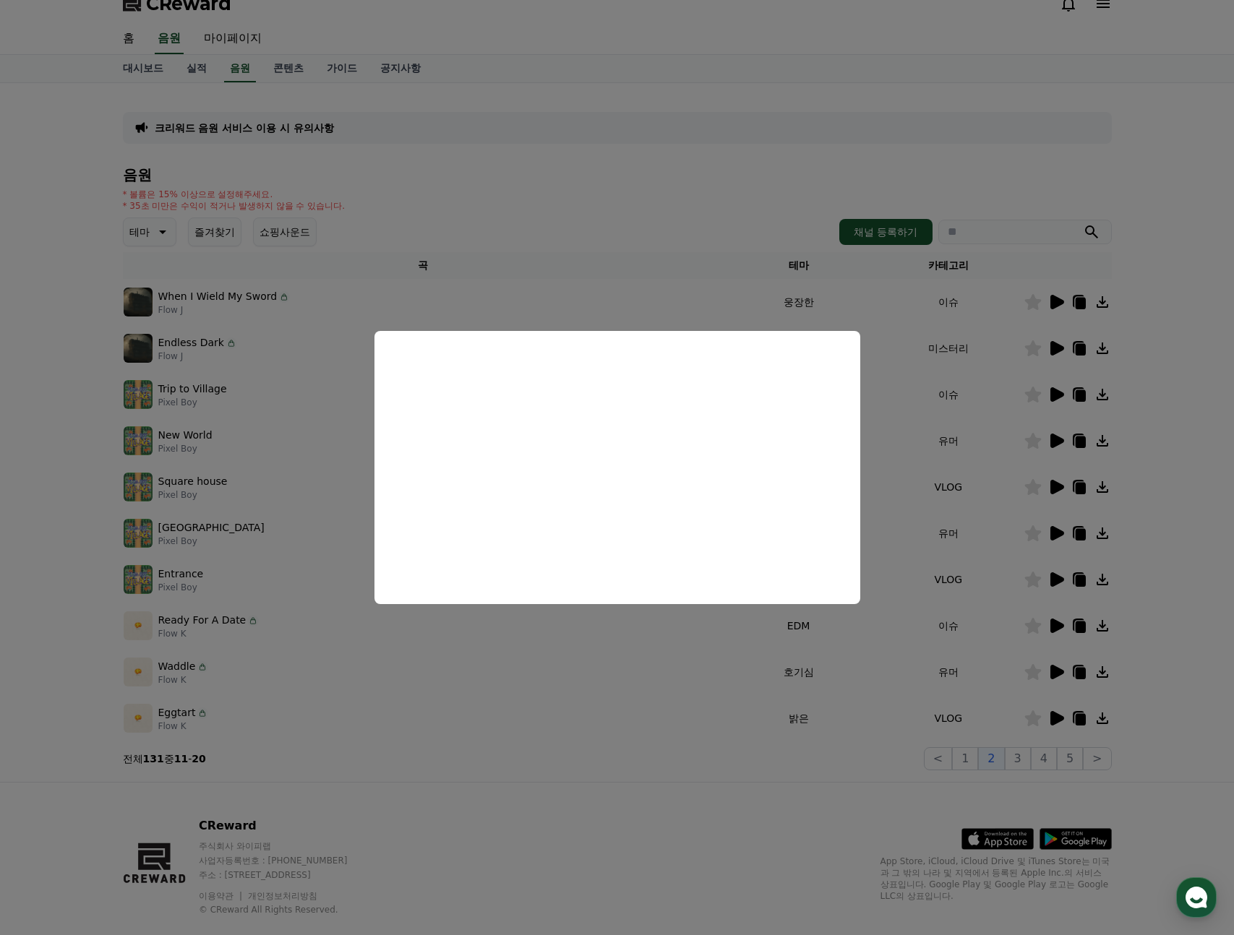
click at [319, 518] on button "close modal" at bounding box center [617, 467] width 1234 height 935
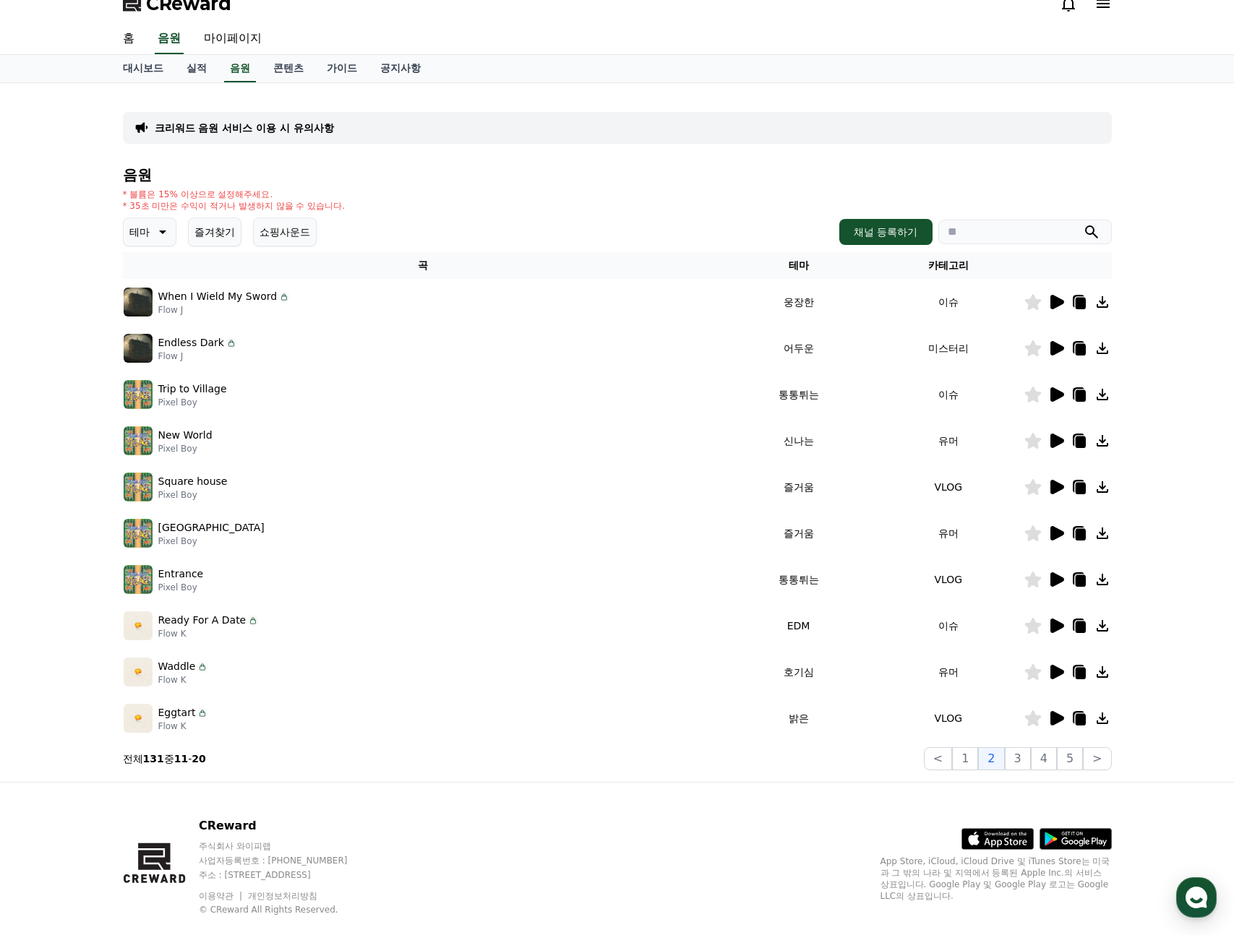
click at [275, 206] on p "* 35초 미만은 수익이 적거나 발생하지 않을 수 있습니다." at bounding box center [234, 206] width 223 height 12
click at [275, 228] on button "쇼핑사운드" at bounding box center [285, 232] width 64 height 29
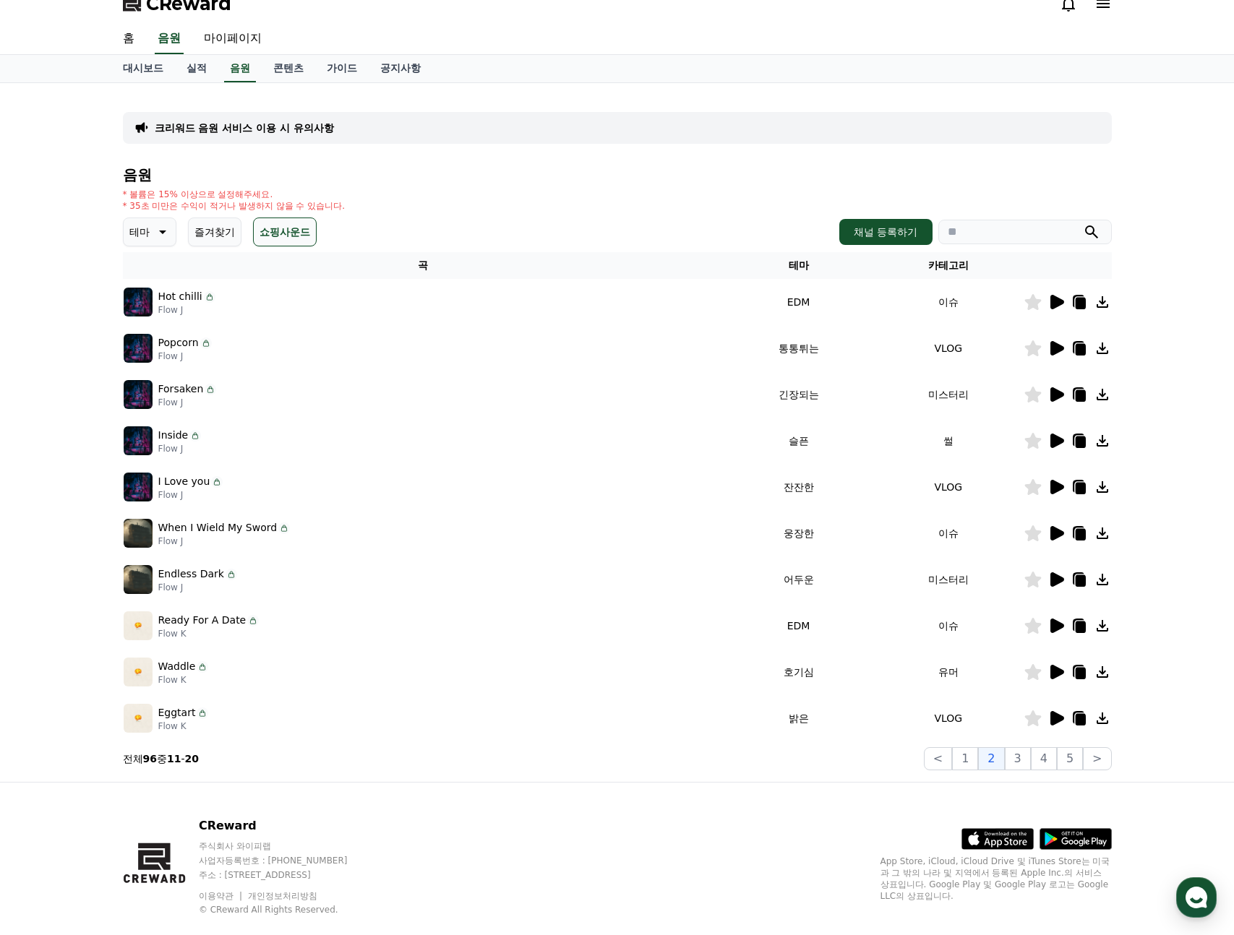
drag, startPoint x: 1080, startPoint y: 301, endPoint x: 1062, endPoint y: 298, distance: 17.6
click at [1062, 298] on div at bounding box center [1067, 301] width 87 height 17
click at [1062, 298] on icon at bounding box center [1055, 301] width 17 height 17
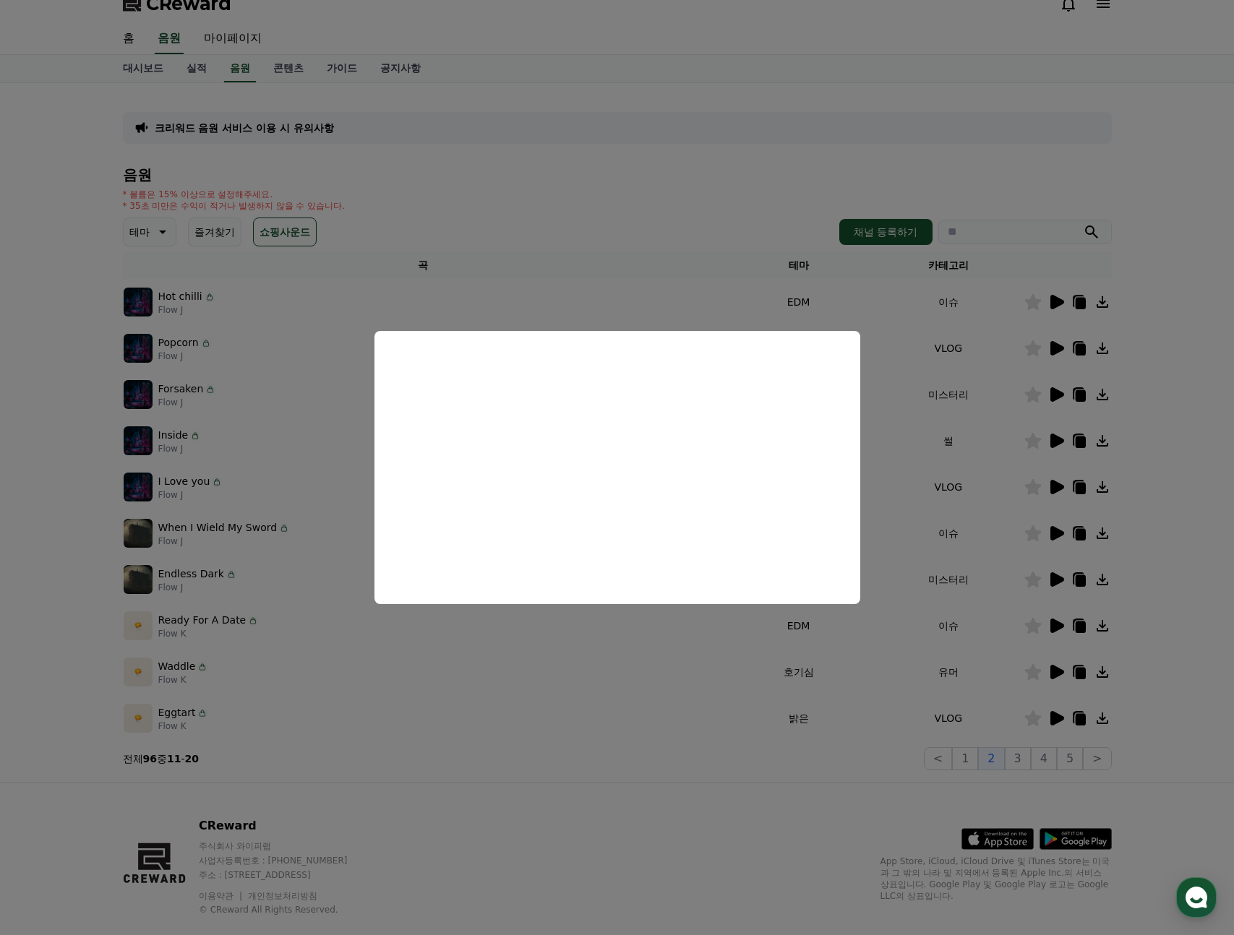
drag, startPoint x: 989, startPoint y: 593, endPoint x: 930, endPoint y: 598, distance: 58.8
click at [989, 593] on button "close modal" at bounding box center [617, 467] width 1234 height 935
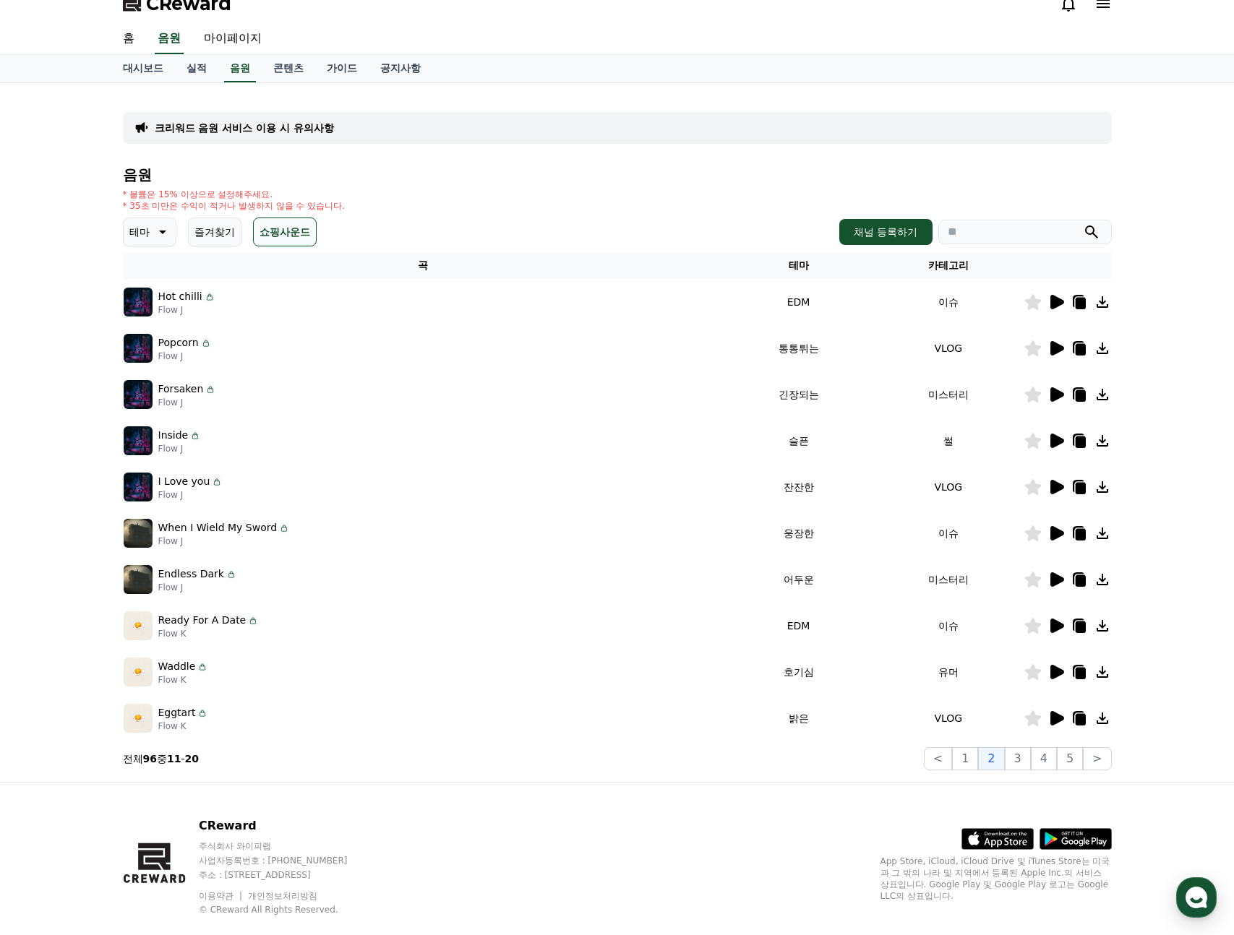
click at [1054, 675] on icon at bounding box center [1057, 672] width 14 height 14
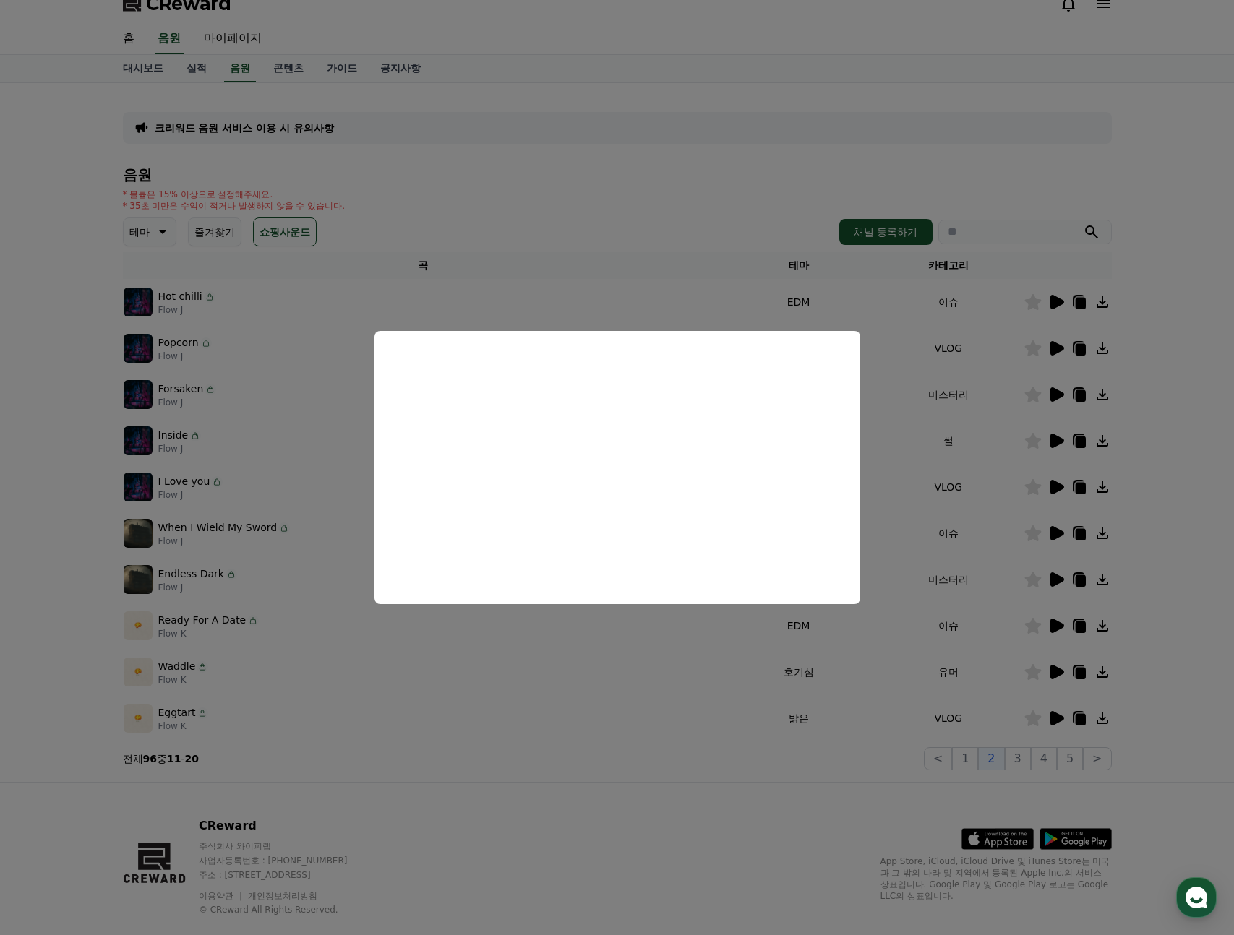
click at [1059, 718] on button "close modal" at bounding box center [617, 467] width 1234 height 935
click at [1059, 718] on icon at bounding box center [1057, 718] width 14 height 14
